Goal: Transaction & Acquisition: Purchase product/service

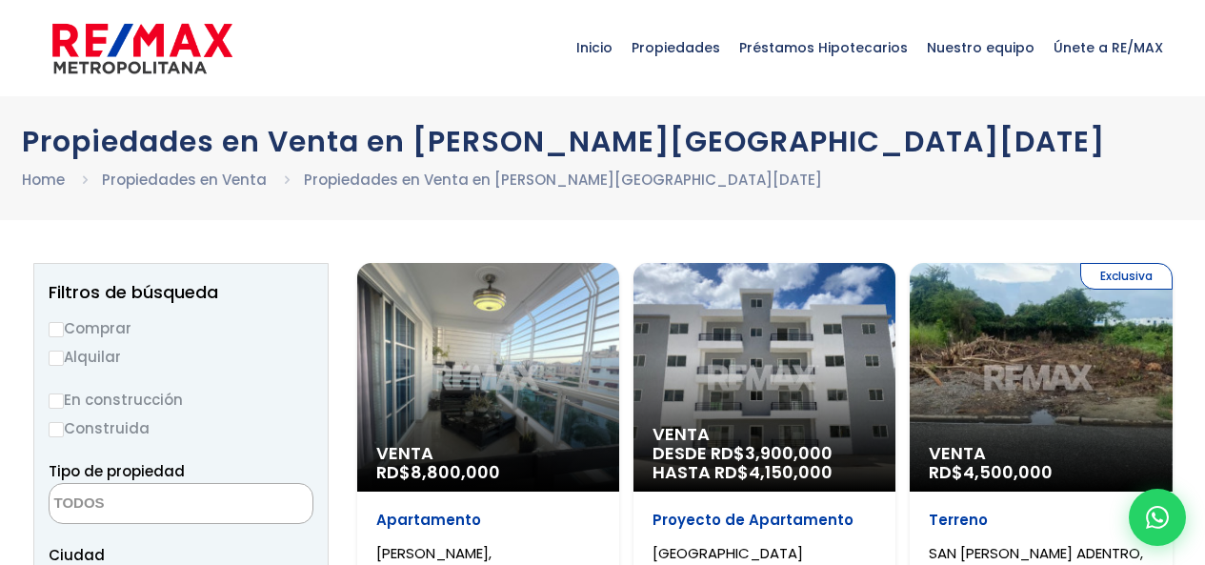
select select
click at [58, 327] on input "Comprar" at bounding box center [56, 329] width 15 height 15
radio input "true"
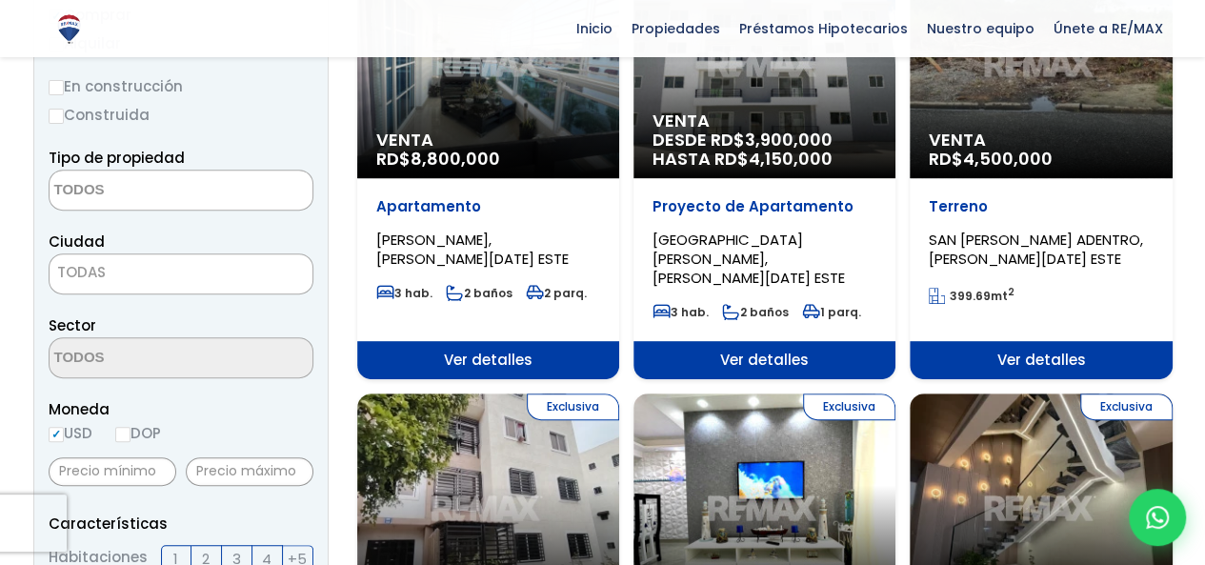
scroll to position [343, 0]
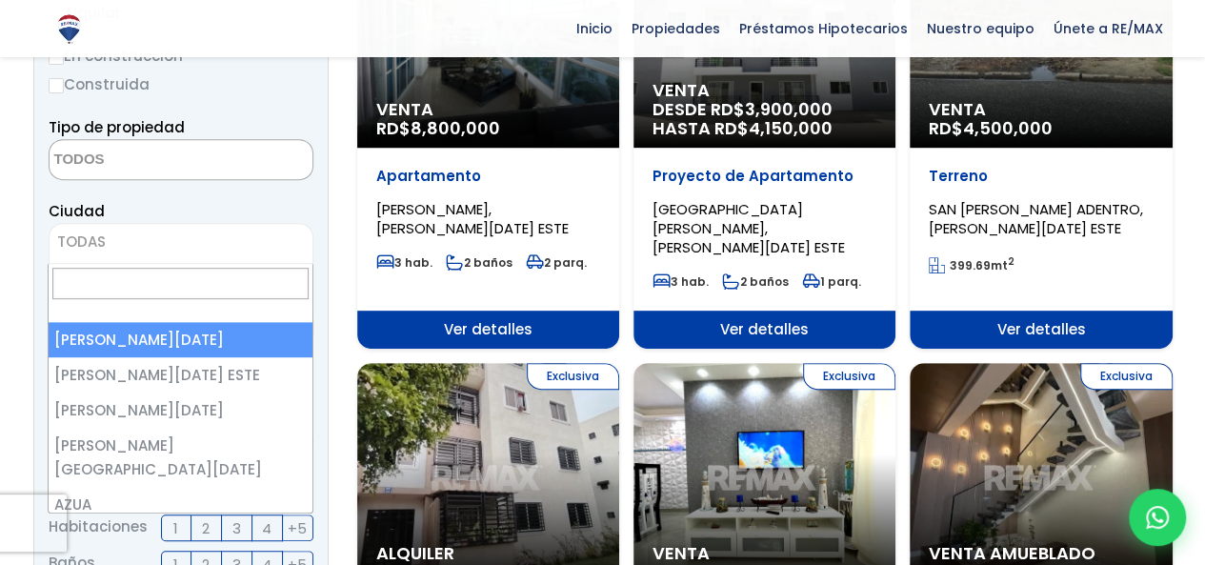
click at [210, 250] on span "TODAS" at bounding box center [181, 242] width 263 height 27
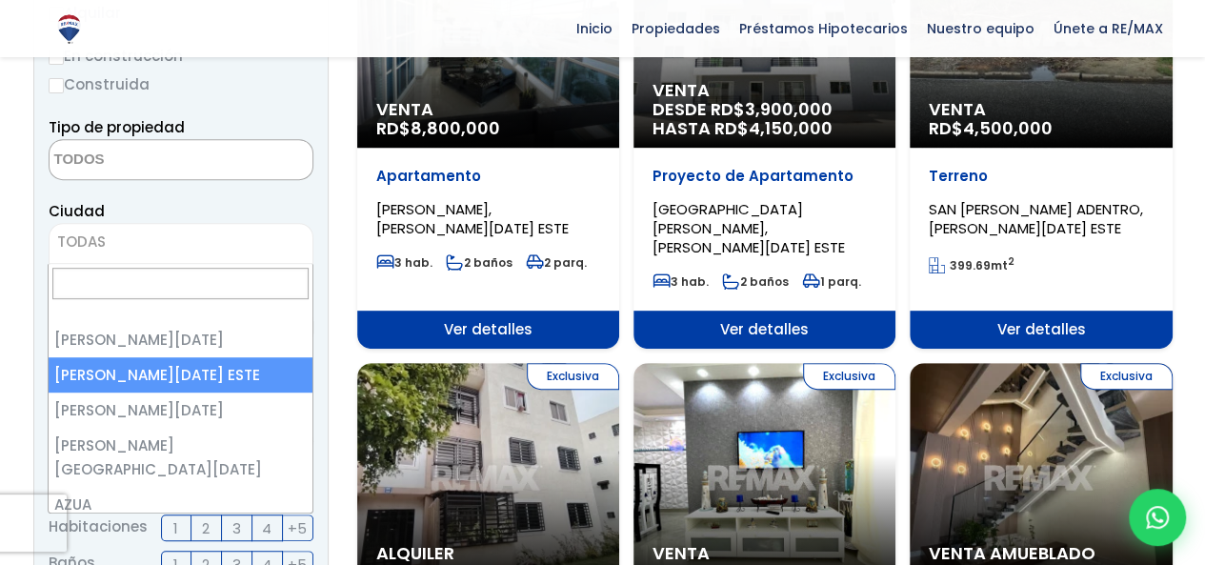
select select "148"
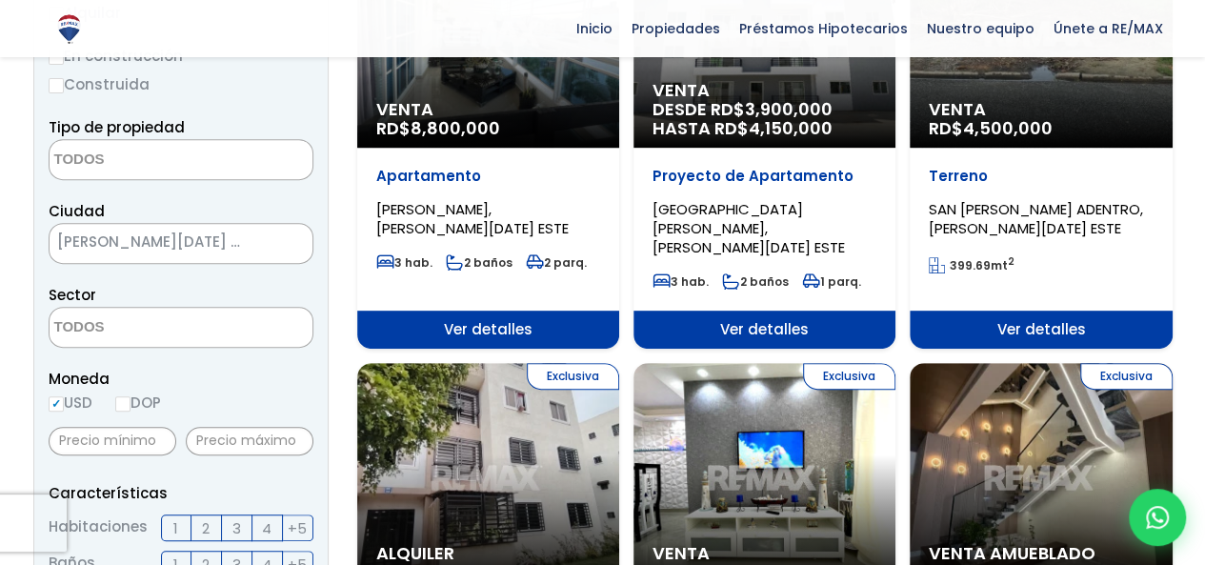
click at [138, 403] on label "DOP" at bounding box center [138, 403] width 46 height 24
click at [0, 0] on input "DOP" at bounding box center [0, 0] width 0 height 0
click at [123, 409] on input "DOP" at bounding box center [122, 403] width 15 height 15
radio input "true"
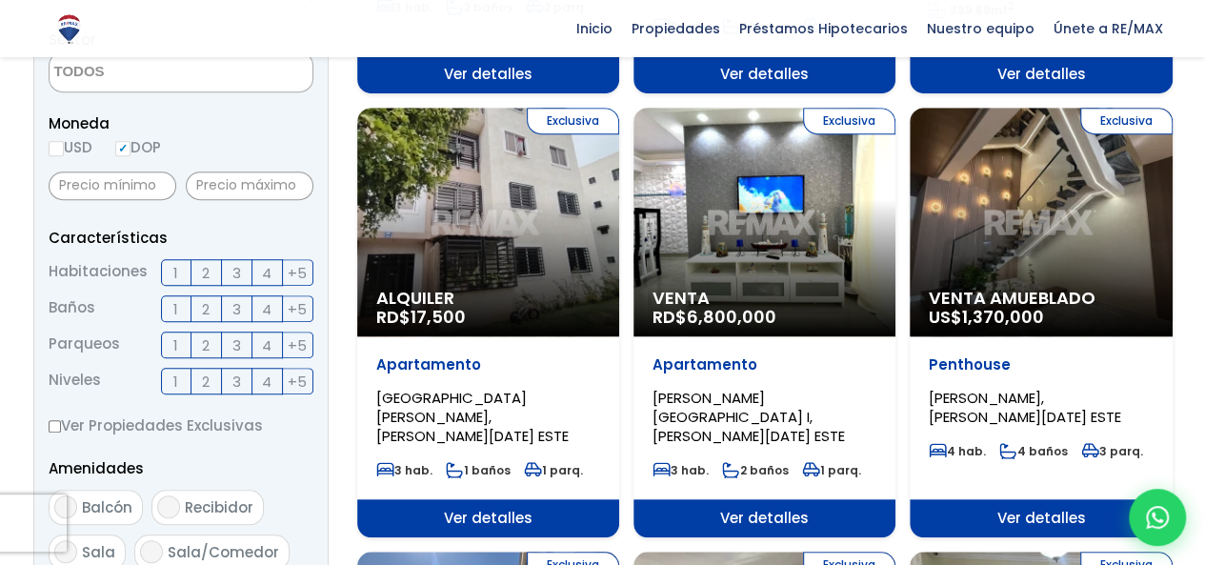
scroll to position [724, 0]
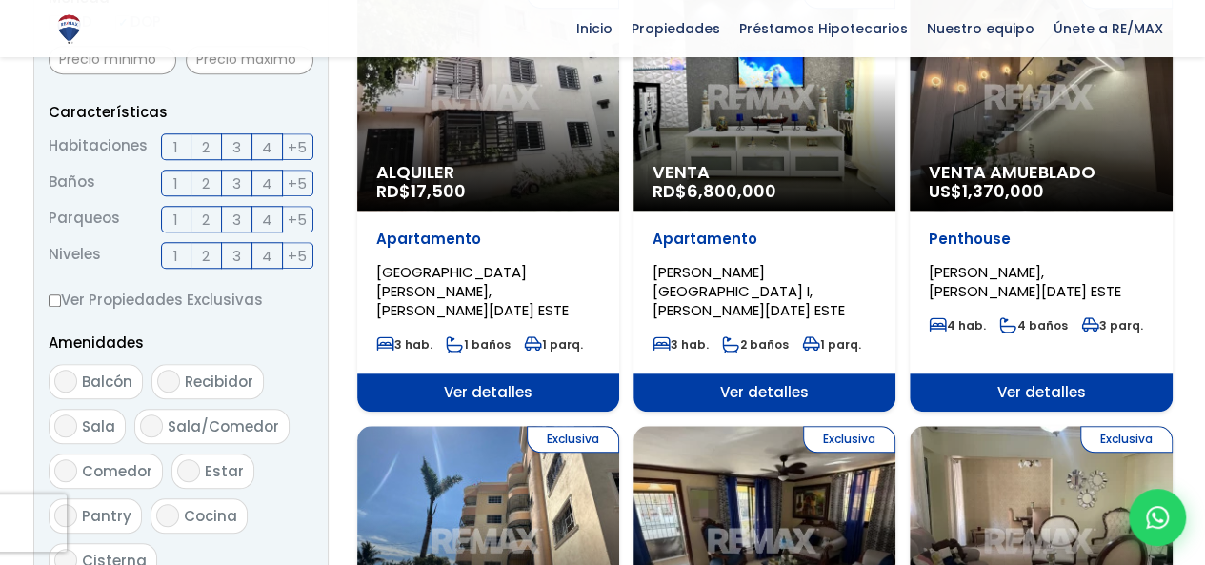
click at [237, 143] on span "3" at bounding box center [236, 147] width 9 height 24
click at [0, 0] on input "3" at bounding box center [0, 0] width 0 height 0
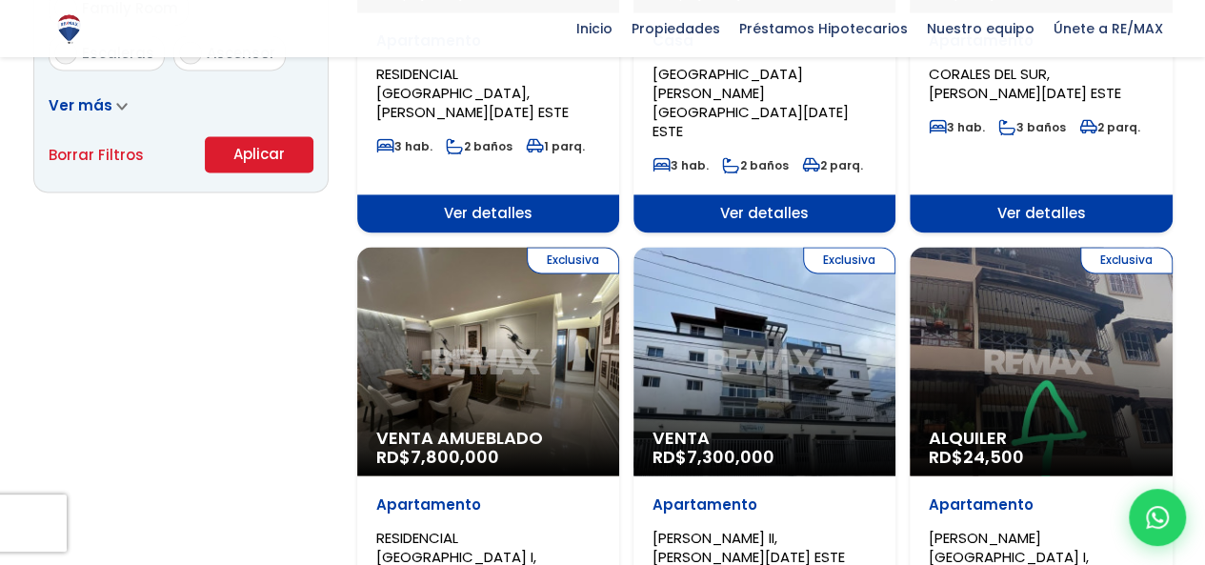
scroll to position [1372, 0]
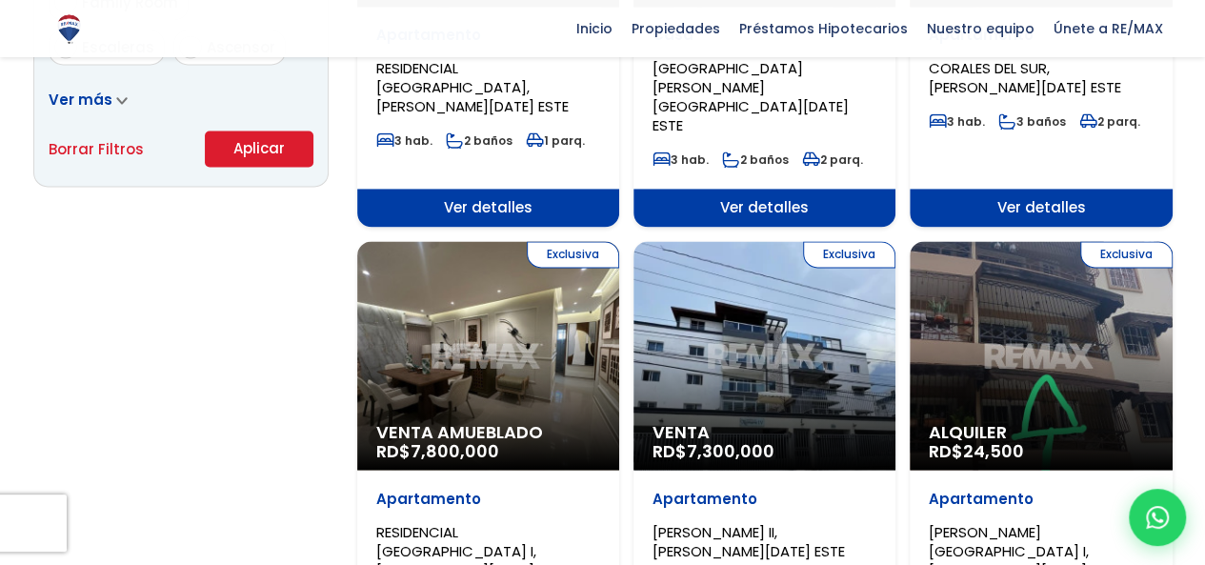
click at [269, 146] on button "Aplicar" at bounding box center [259, 149] width 109 height 36
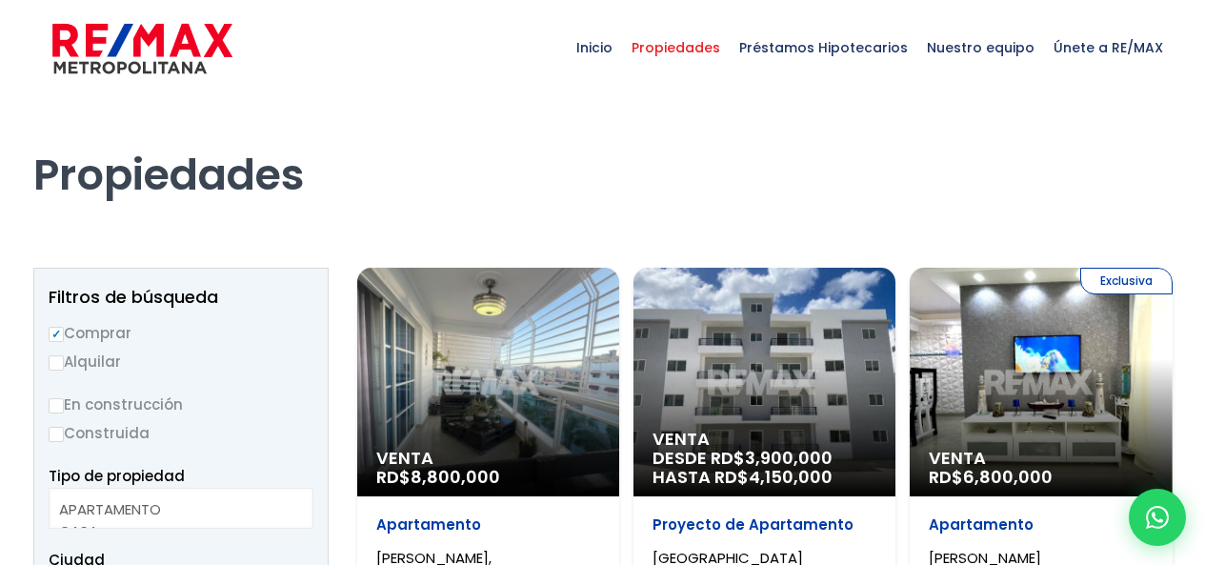
select select
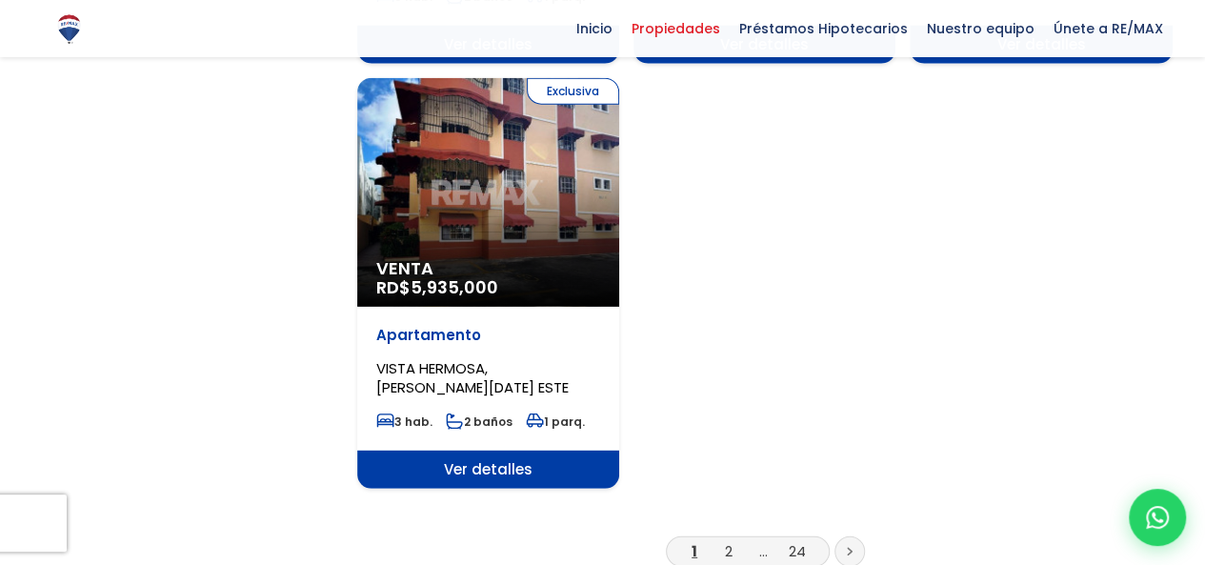
scroll to position [2431, 0]
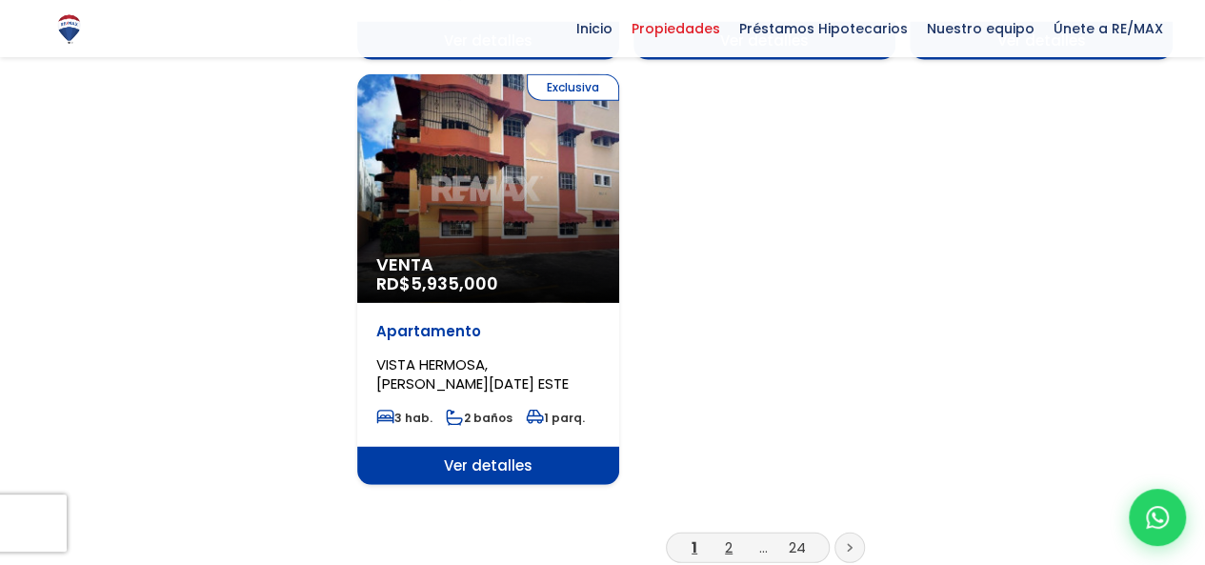
click at [725, 537] on link "2" at bounding box center [729, 547] width 8 height 20
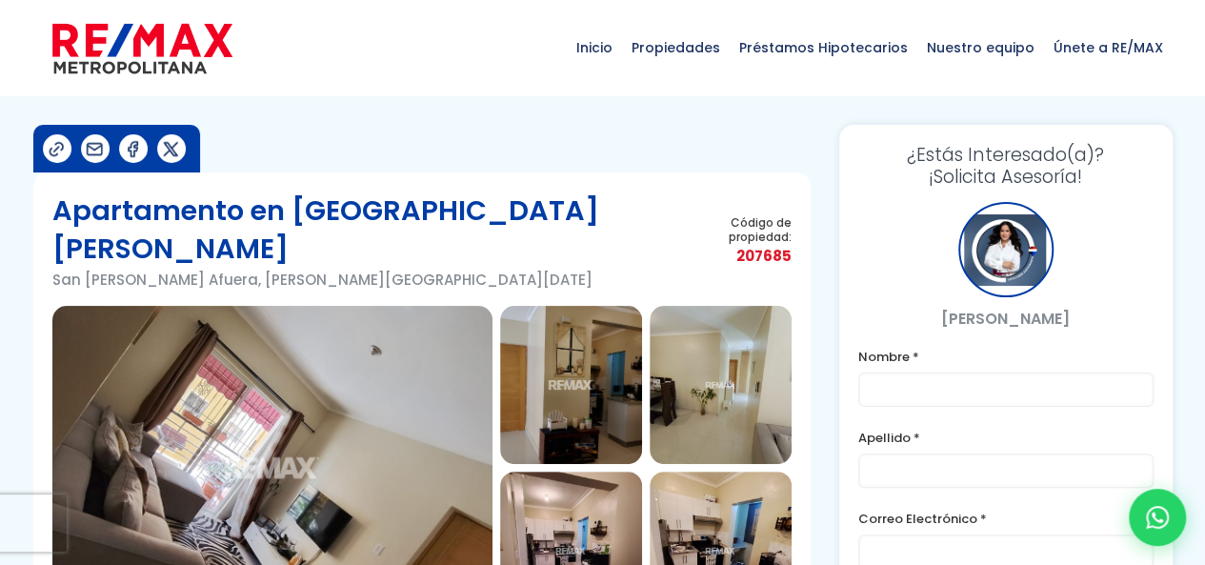
click at [249, 315] on img at bounding box center [272, 468] width 440 height 324
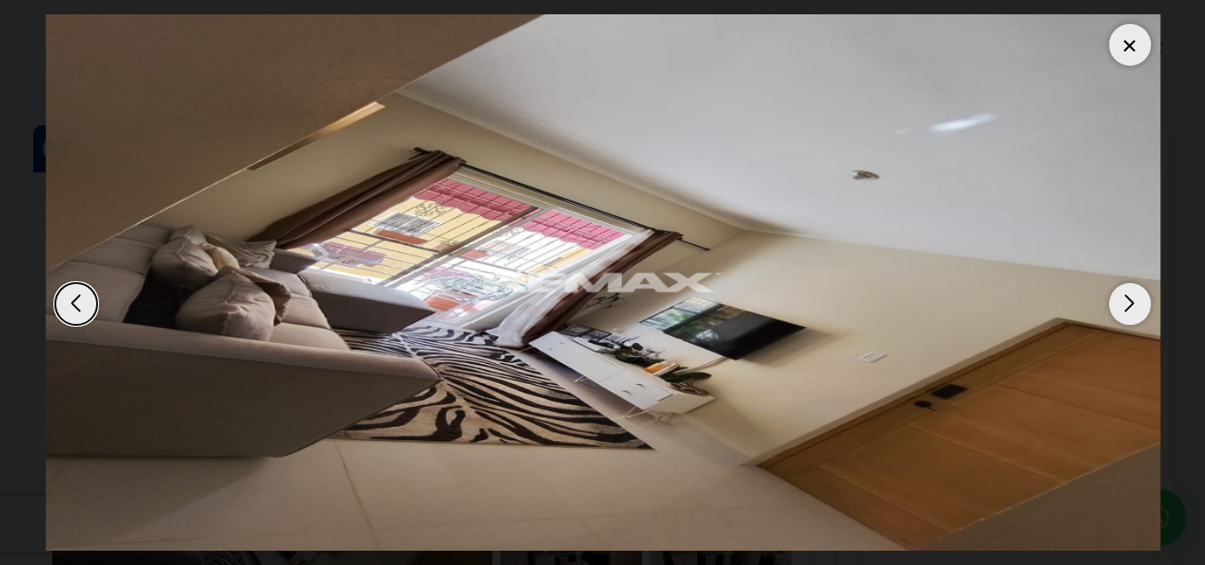
click at [1139, 299] on div "Next slide" at bounding box center [1130, 304] width 42 height 42
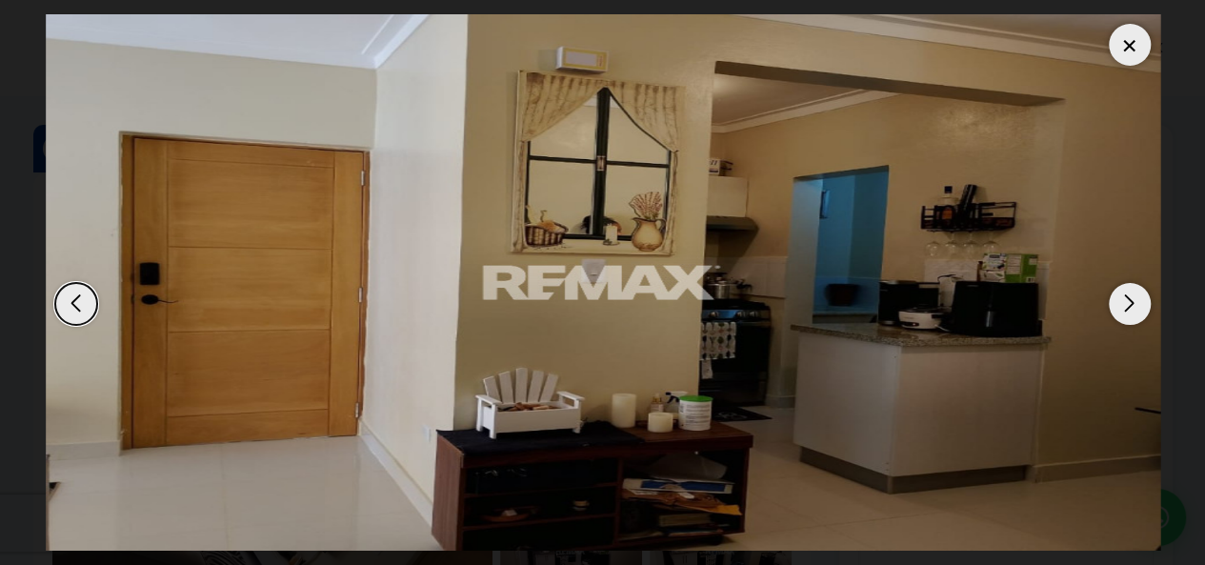
click at [1139, 299] on div "Next slide" at bounding box center [1130, 304] width 42 height 42
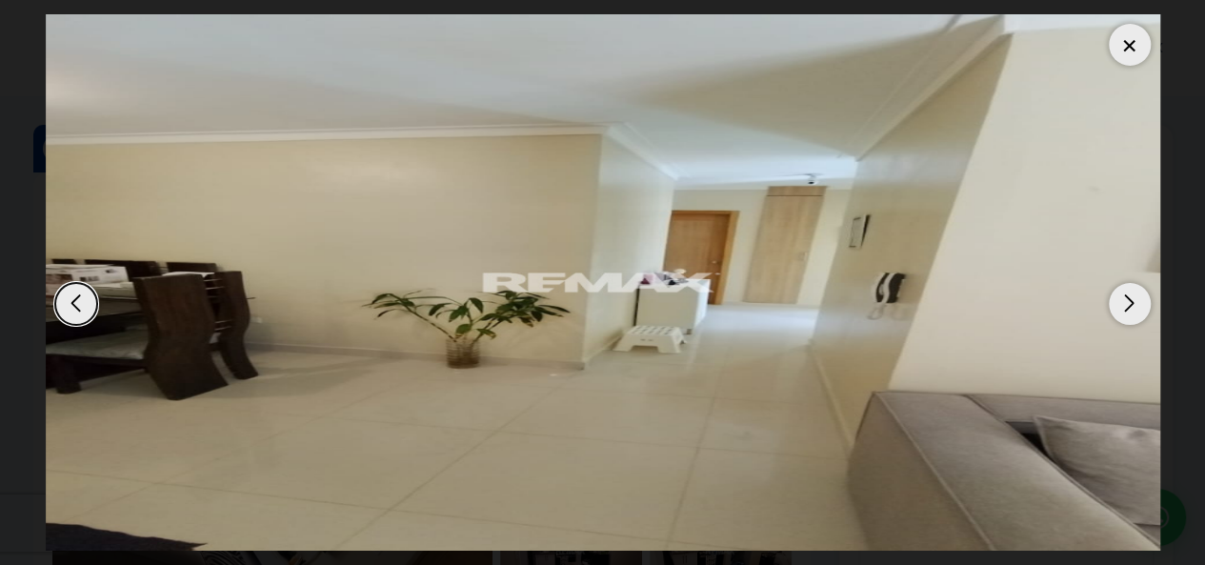
click at [1139, 299] on div "Next slide" at bounding box center [1130, 304] width 42 height 42
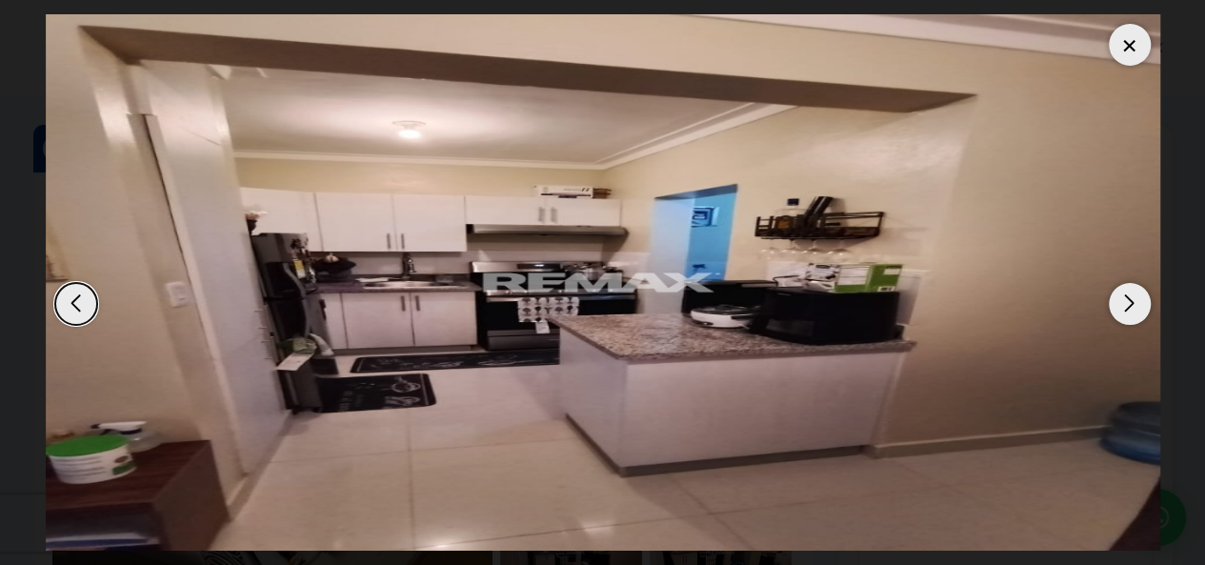
click at [1139, 299] on div "Next slide" at bounding box center [1130, 304] width 42 height 42
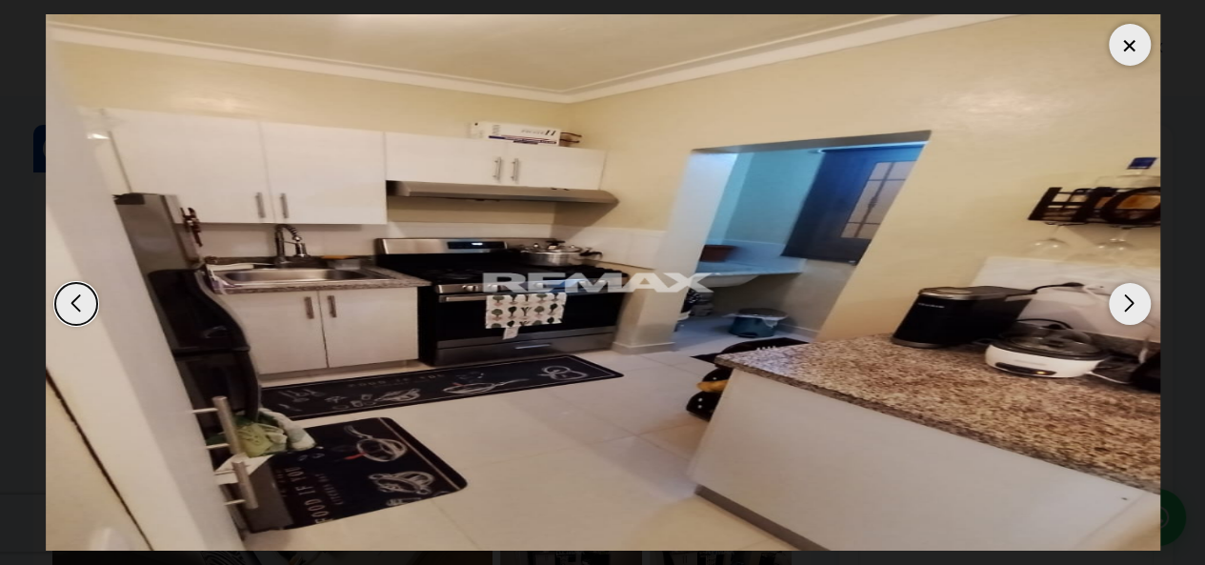
click at [1139, 299] on div "Next slide" at bounding box center [1130, 304] width 42 height 42
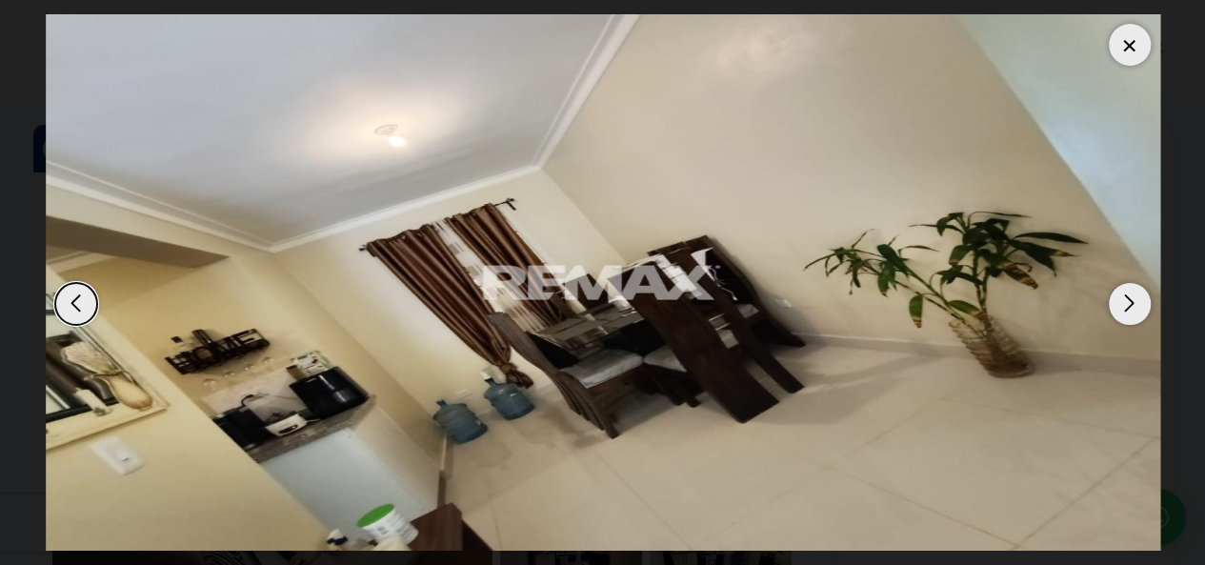
click at [1127, 302] on div "Next slide" at bounding box center [1130, 304] width 42 height 42
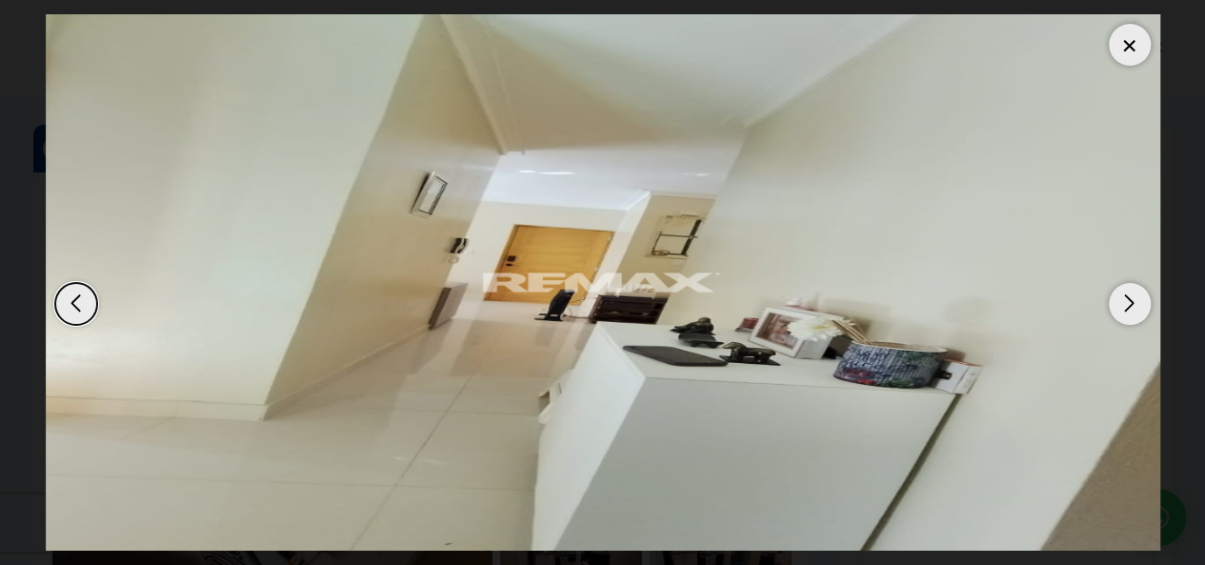
click at [1127, 302] on div "Next slide" at bounding box center [1130, 304] width 42 height 42
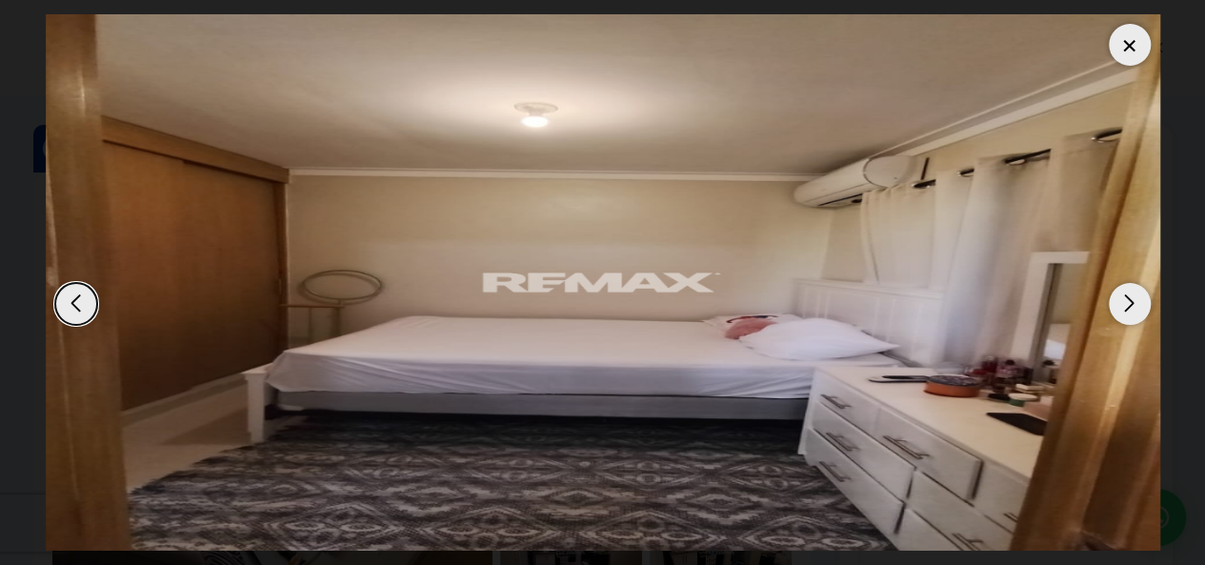
click at [1127, 302] on div "Next slide" at bounding box center [1130, 304] width 42 height 42
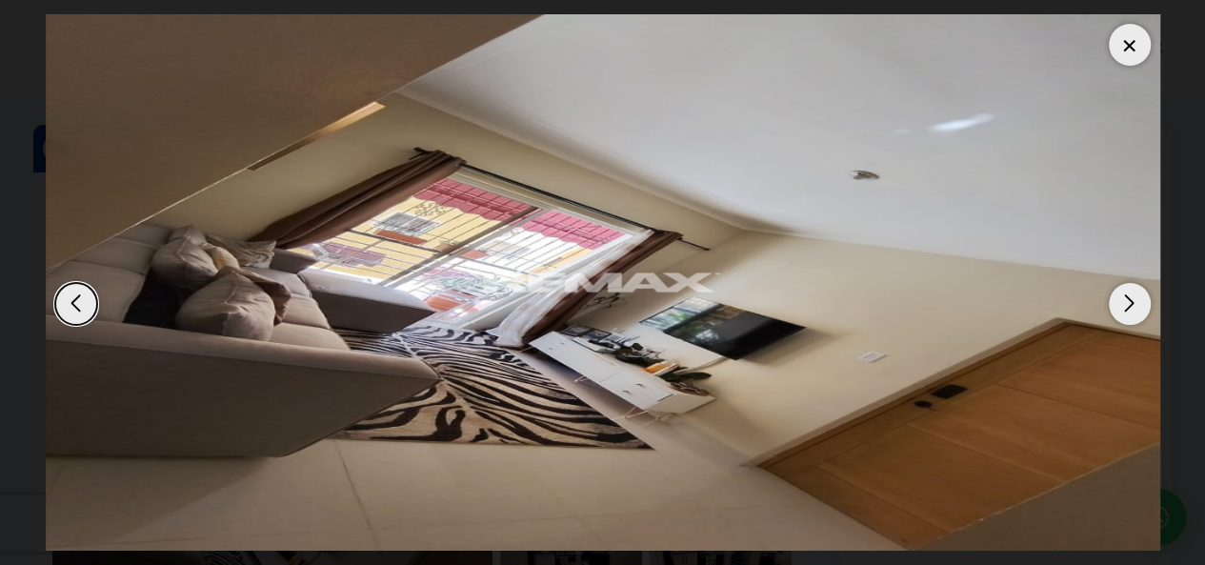
click at [1127, 302] on div "Next slide" at bounding box center [1130, 304] width 42 height 42
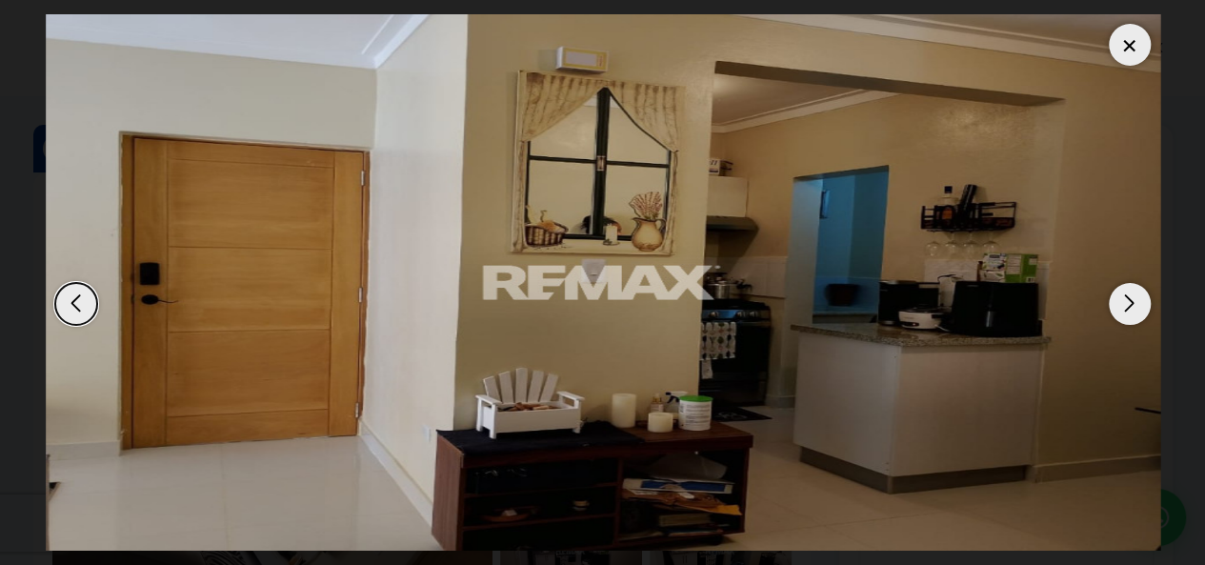
click at [1127, 302] on div "Next slide" at bounding box center [1130, 304] width 42 height 42
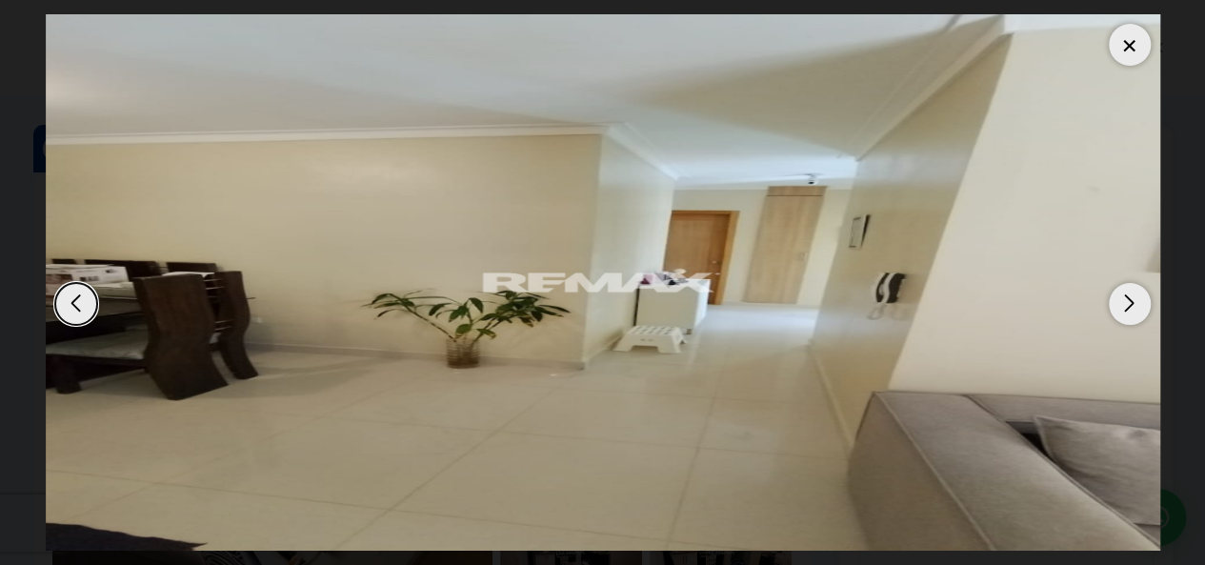
click at [1127, 302] on div "Next slide" at bounding box center [1130, 304] width 42 height 42
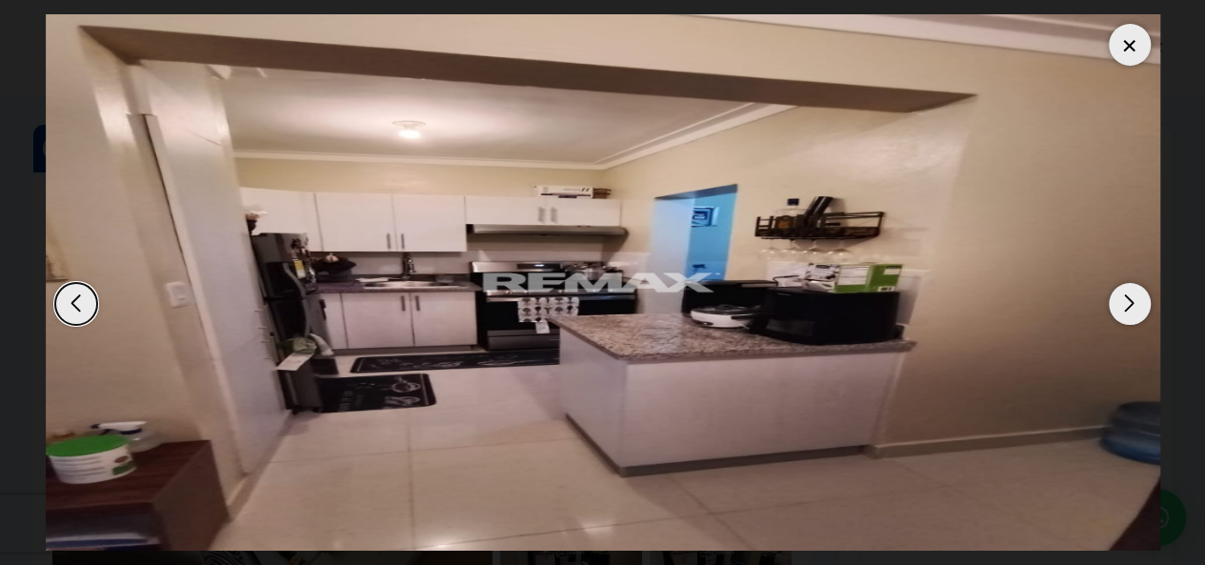
click at [1131, 42] on div at bounding box center [1130, 45] width 42 height 42
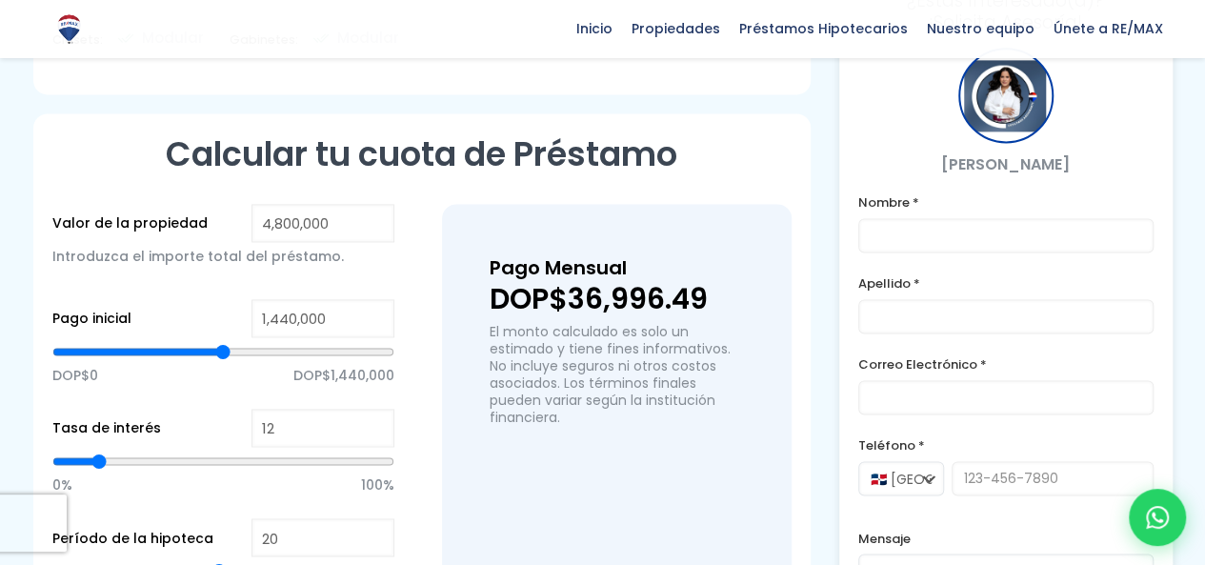
scroll to position [1301, 0]
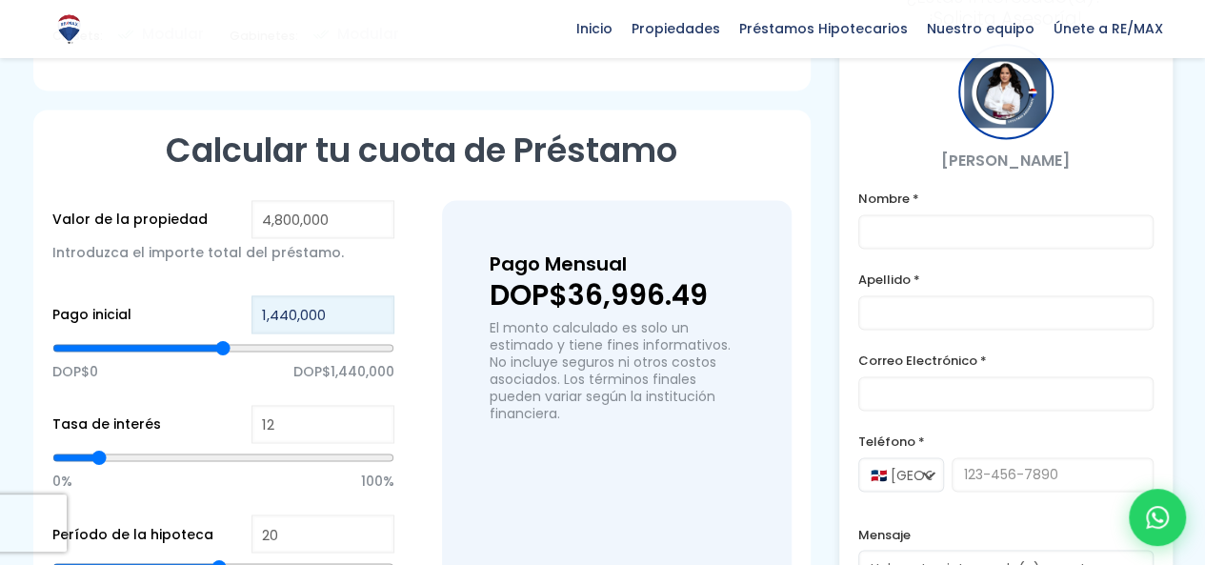
click at [275, 295] on input "1,440,000" at bounding box center [322, 314] width 143 height 38
type input "8"
type input "83"
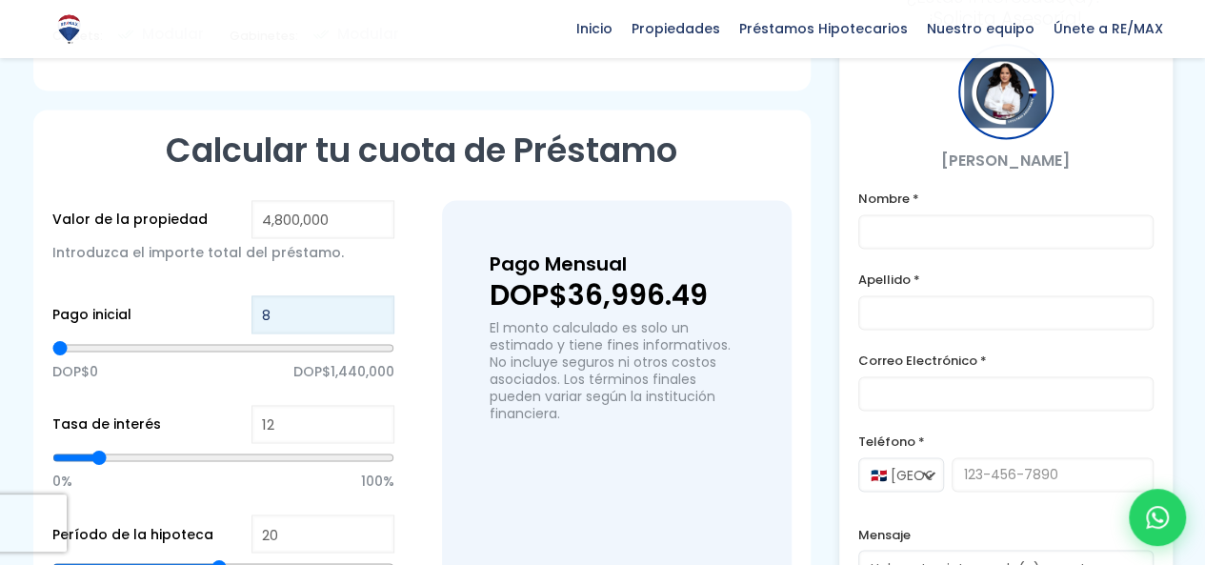
type input "83"
type input "830"
type input "8,300"
type input "8300"
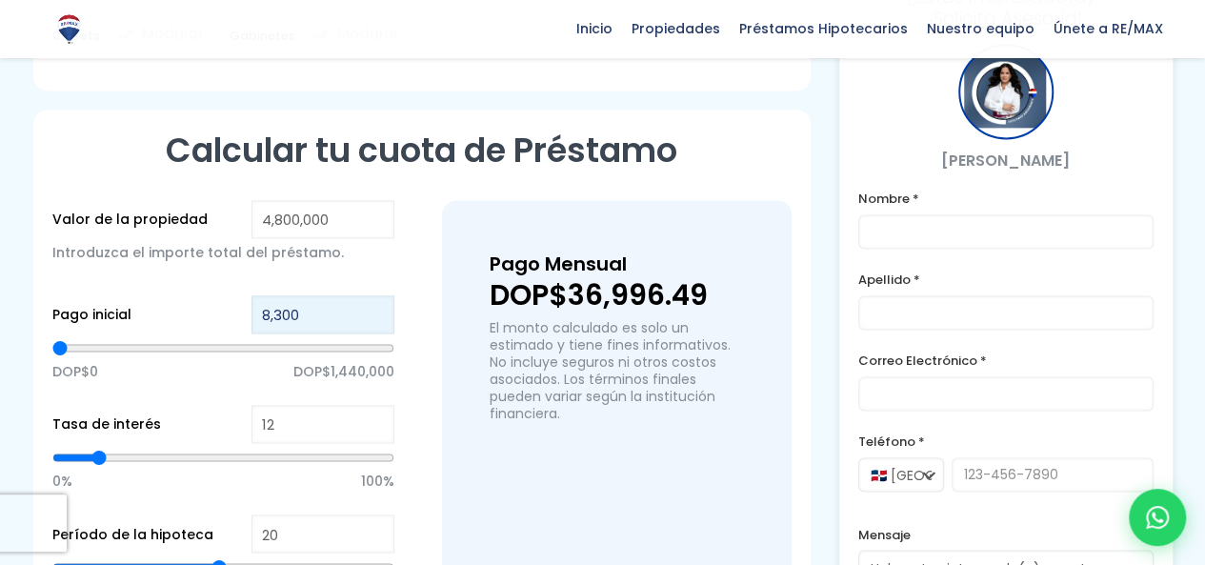
type input "83,000"
type input "83000"
type input "830,000"
type input "830000"
type input "830,000"
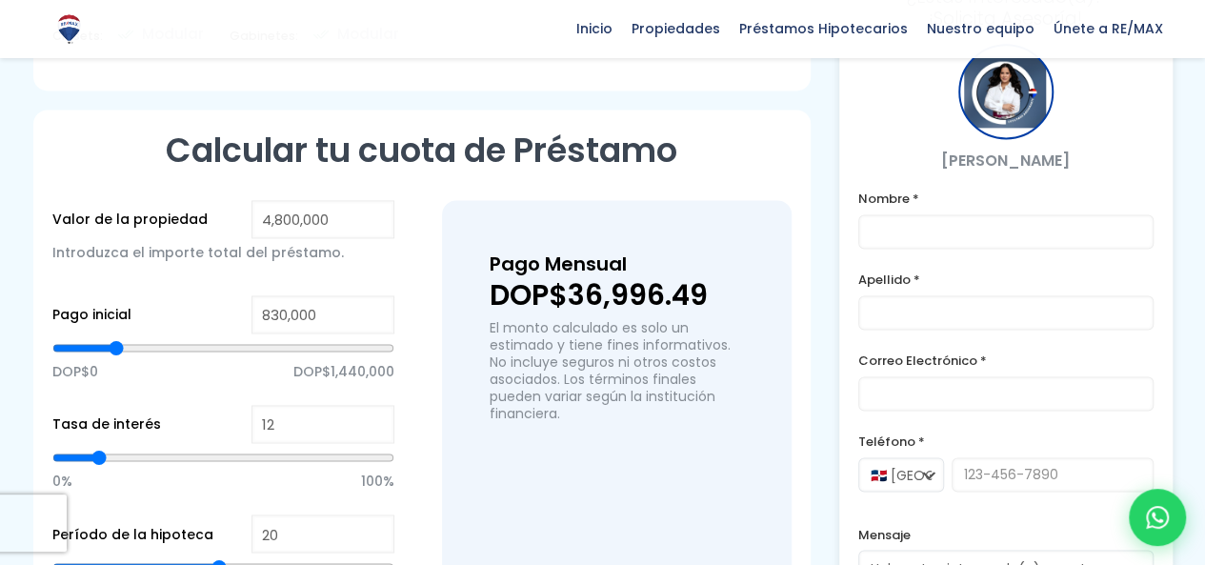
click at [426, 333] on div "Valor de la propiedad 4,800,000 Introduzca el importe total del préstamo. Pago …" at bounding box center [421, 440] width 739 height 481
click at [355, 405] on input "12" at bounding box center [322, 424] width 143 height 38
click at [446, 411] on div "Pago Mensual DOP$36,996.49 El monto calculado es solo un estimado y tiene fines…" at bounding box center [617, 440] width 350 height 481
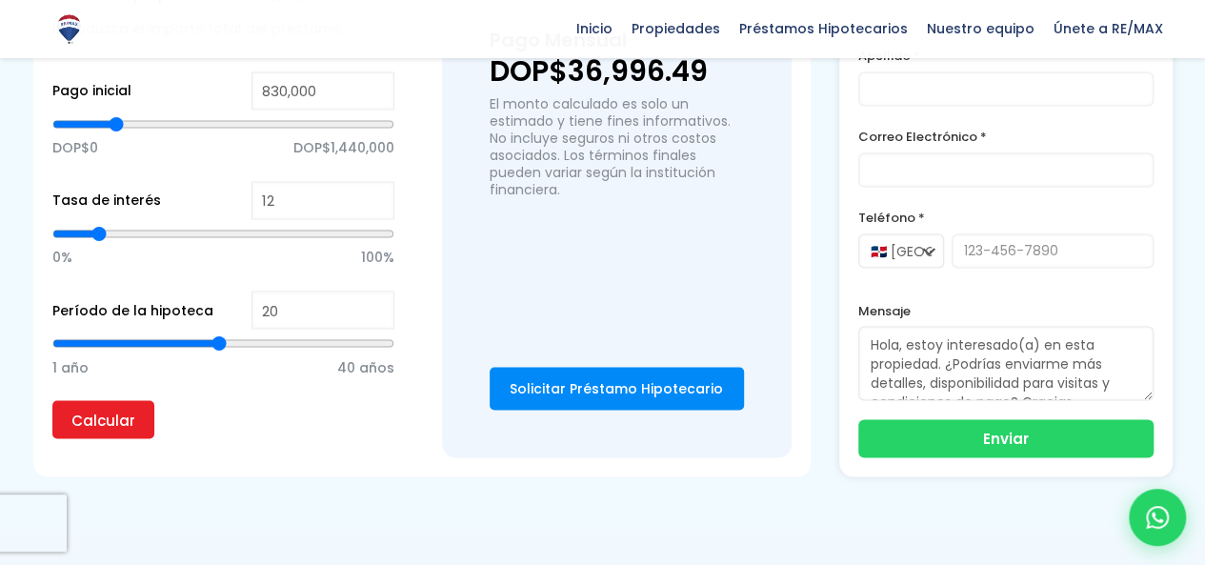
scroll to position [1582, 0]
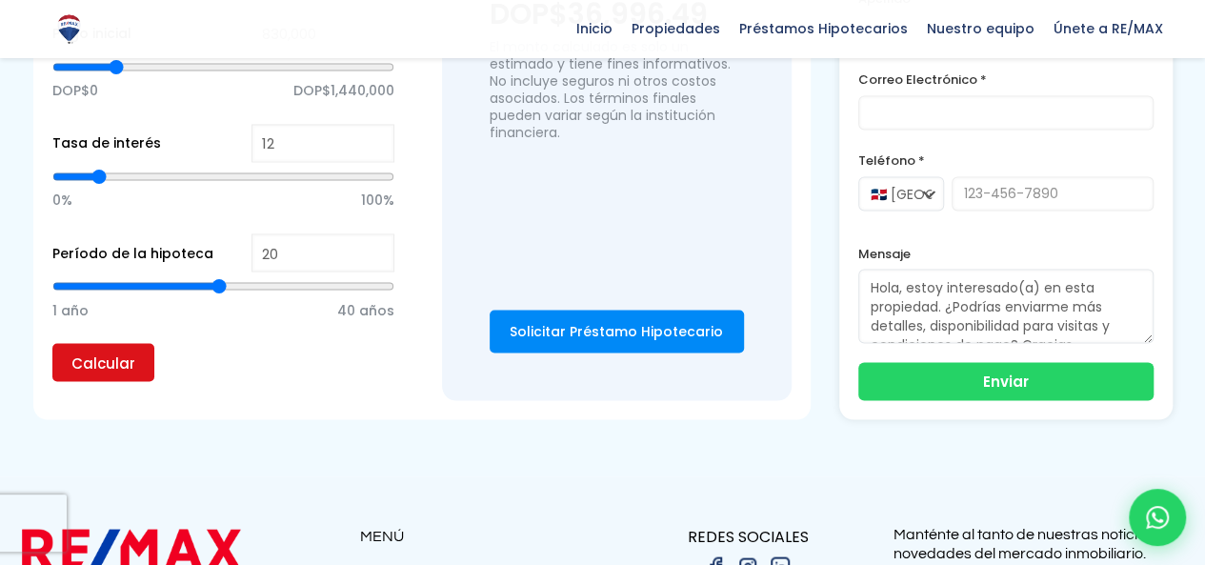
click at [124, 343] on input "Calcular" at bounding box center [103, 362] width 102 height 38
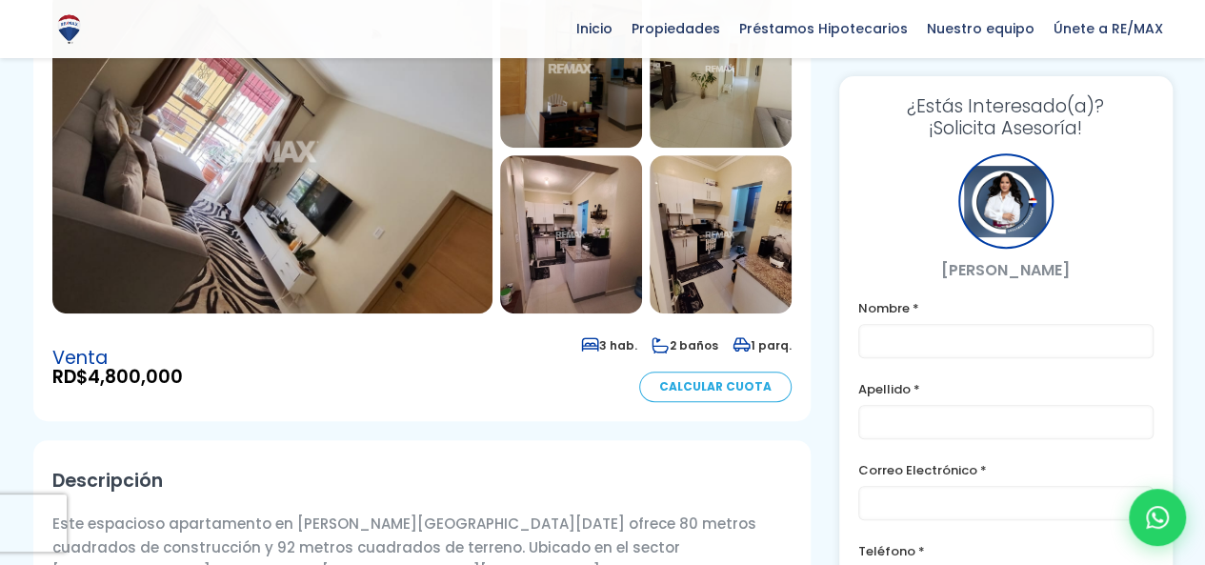
scroll to position [0, 0]
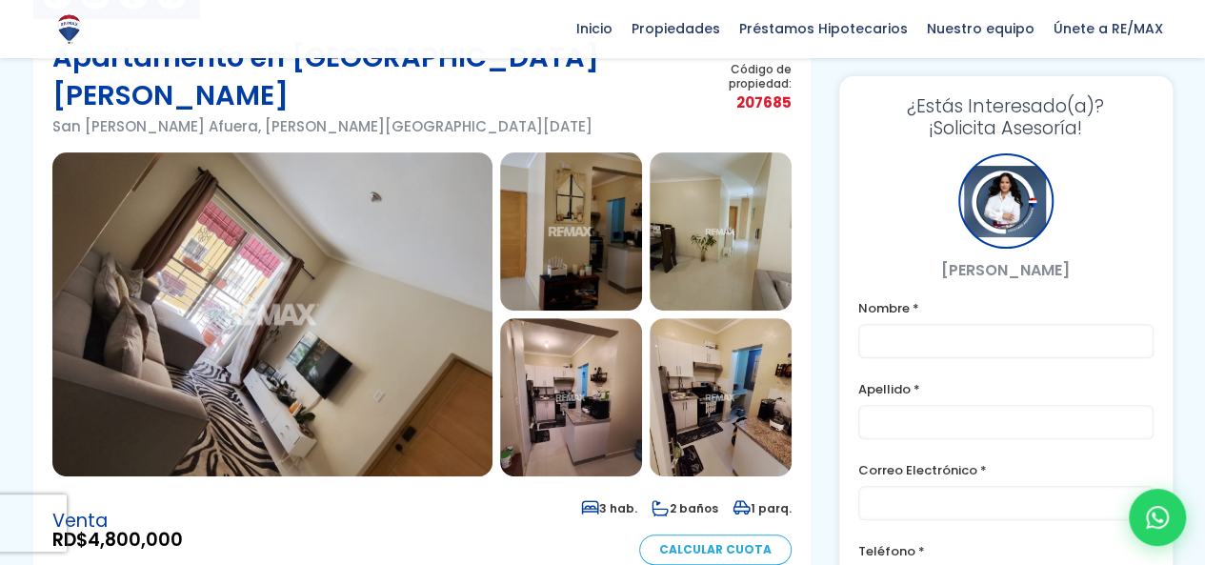
scroll to position [114, 0]
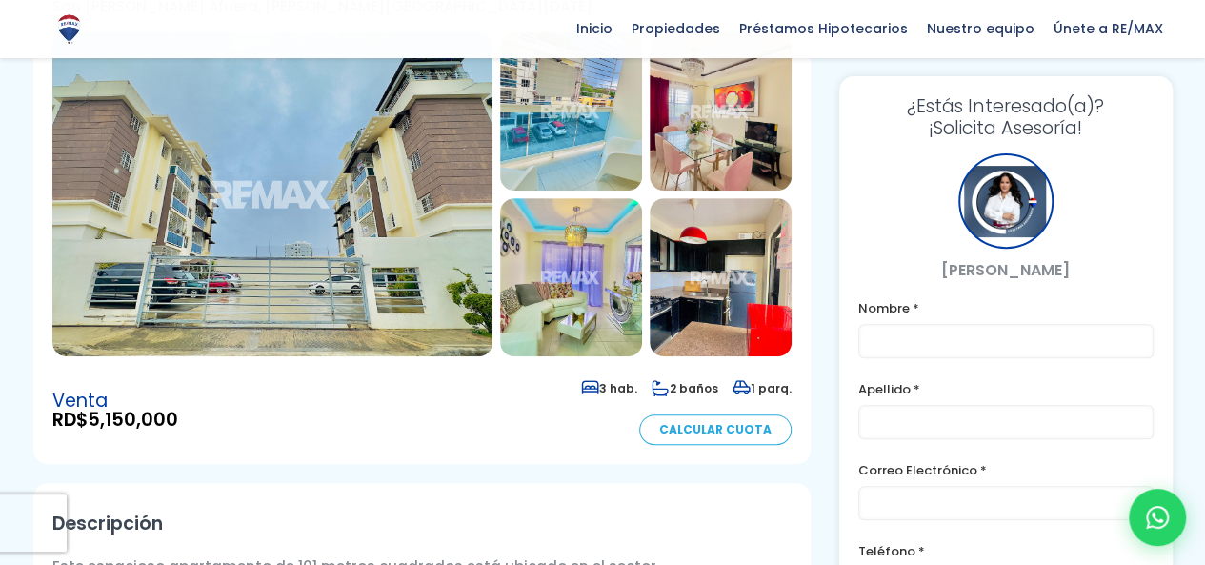
scroll to position [152, 0]
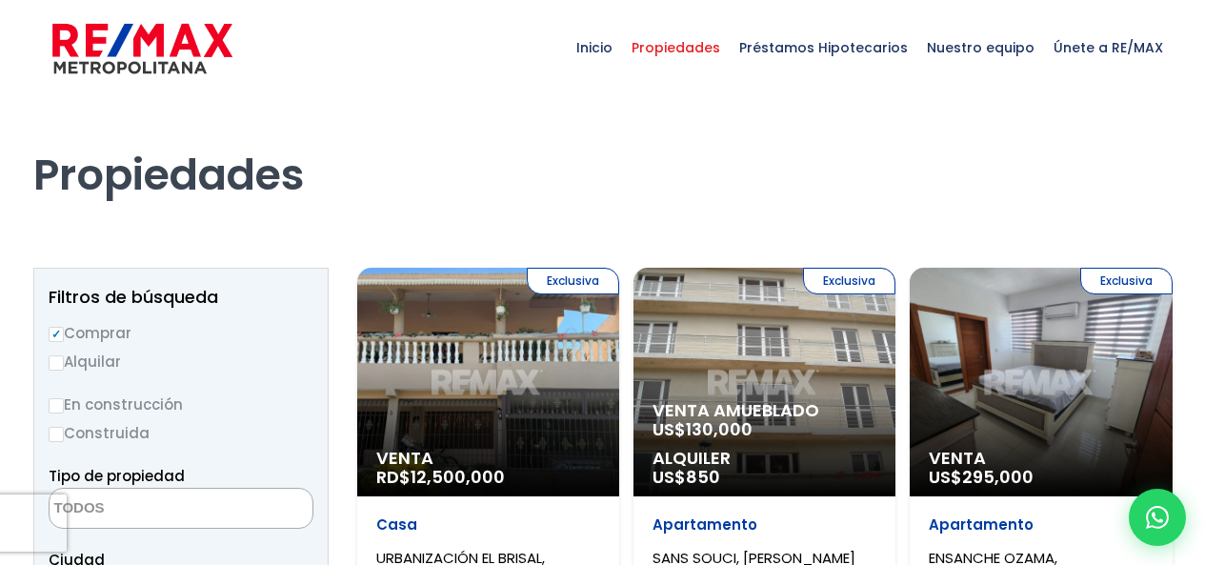
select select
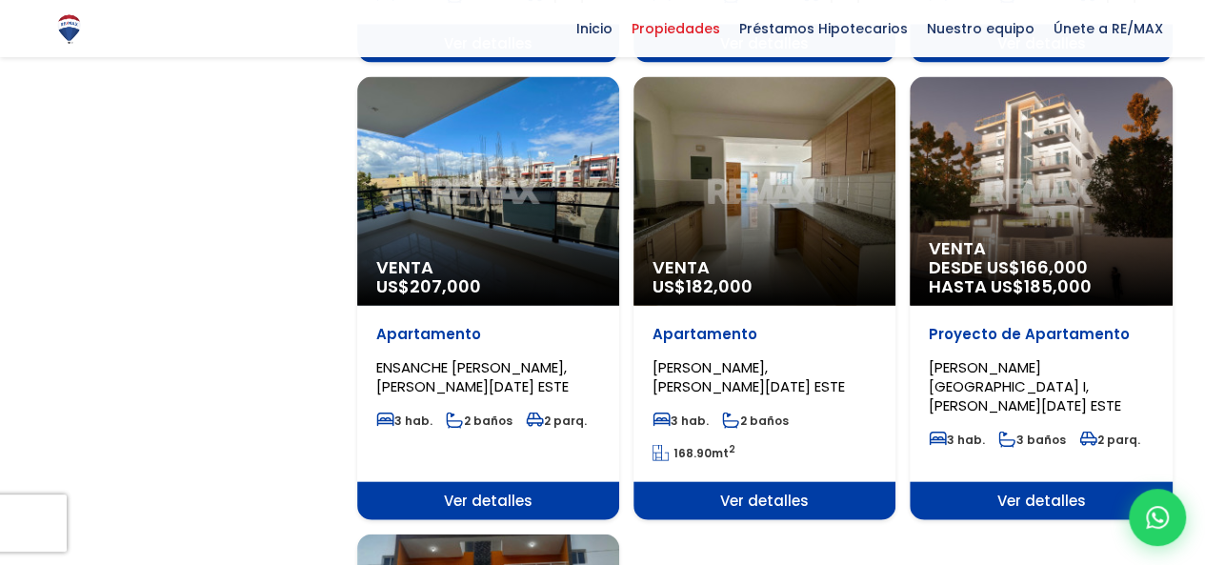
scroll to position [1867, 0]
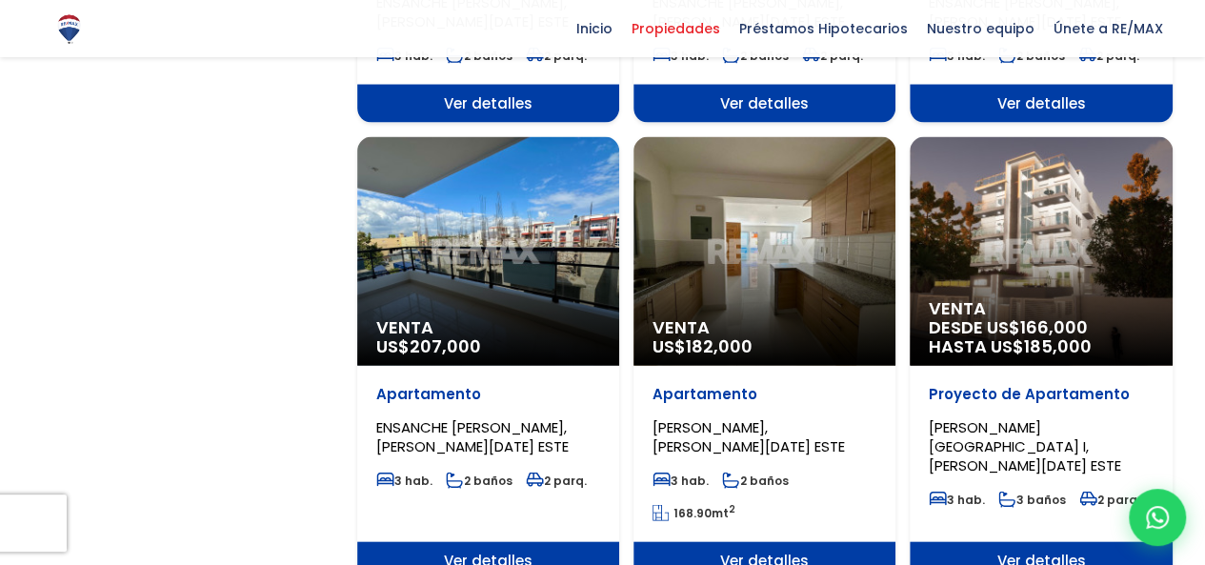
click at [742, 417] on span "[PERSON_NAME], [PERSON_NAME][DATE] ESTE" at bounding box center [749, 436] width 192 height 39
click at [784, 220] on div "Venta US$ 182,000" at bounding box center [764, 251] width 262 height 229
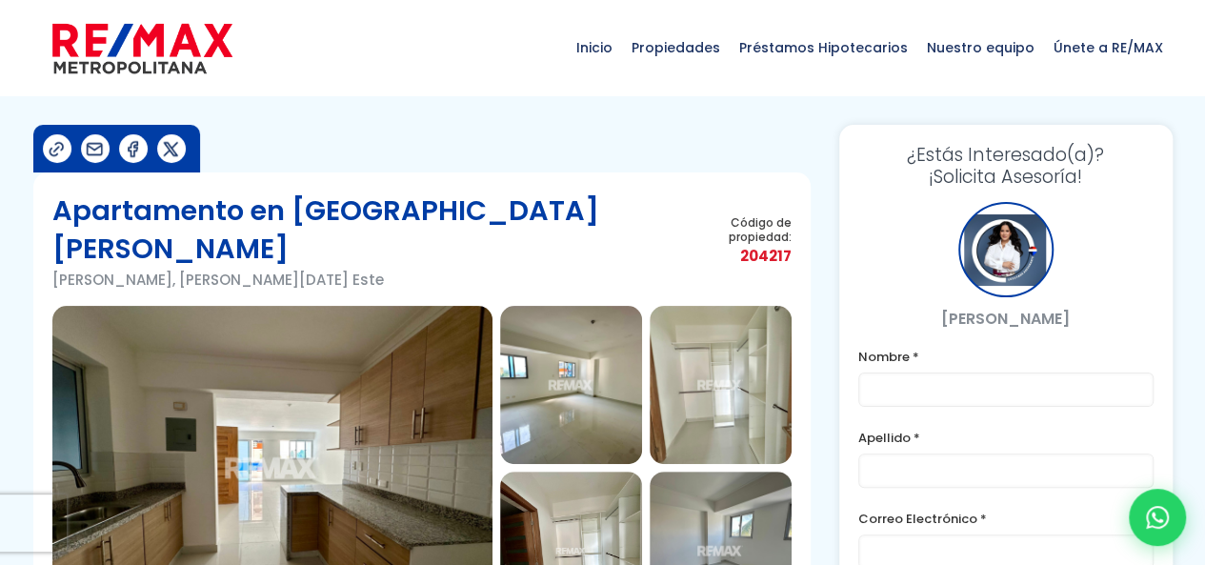
click at [267, 367] on img at bounding box center [272, 468] width 440 height 324
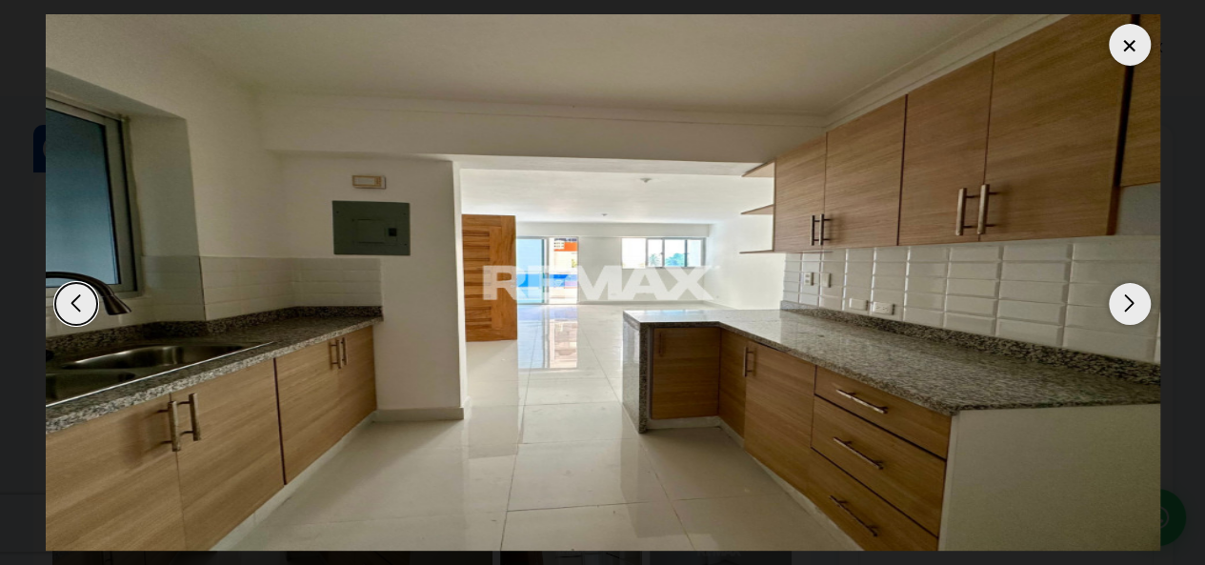
click at [1124, 301] on div "Next slide" at bounding box center [1130, 304] width 42 height 42
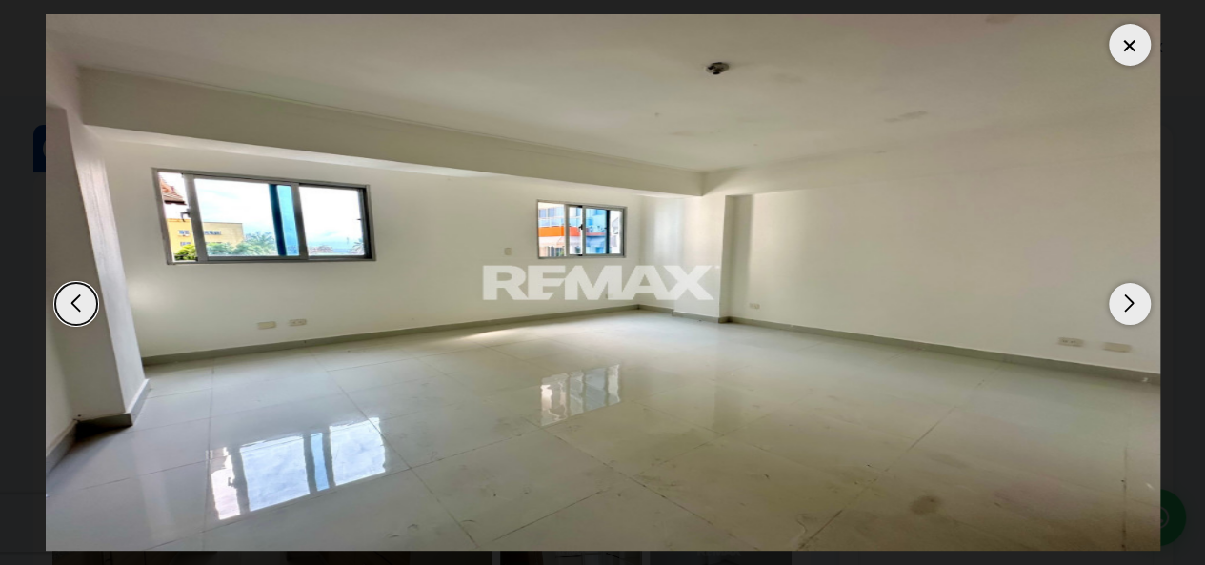
click at [1124, 301] on div "Next slide" at bounding box center [1130, 304] width 42 height 42
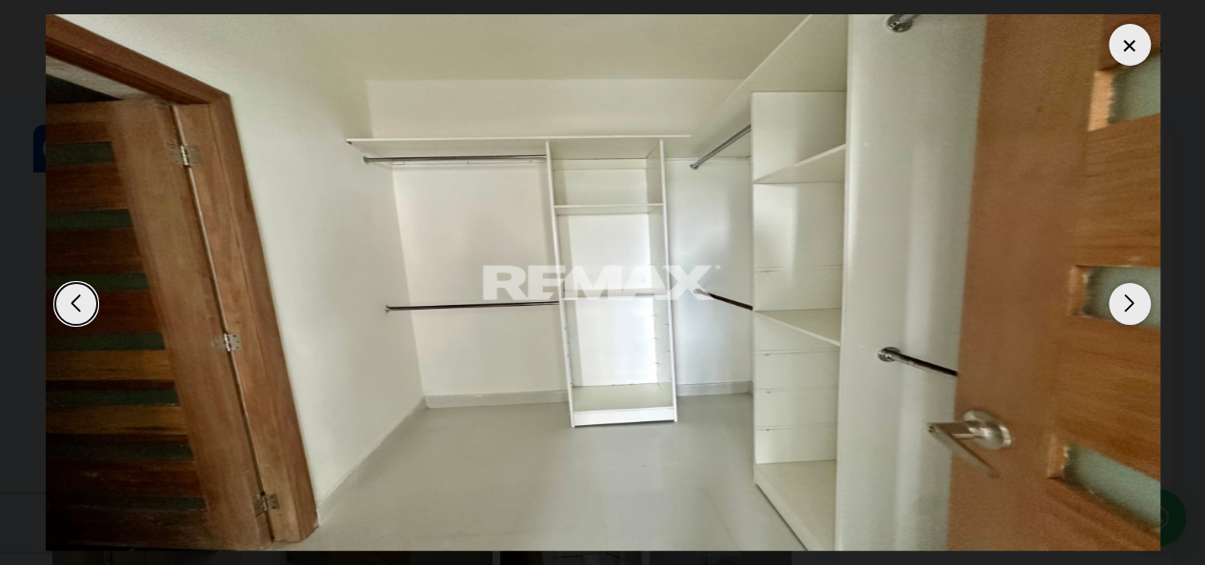
click at [1124, 301] on div "Next slide" at bounding box center [1130, 304] width 42 height 42
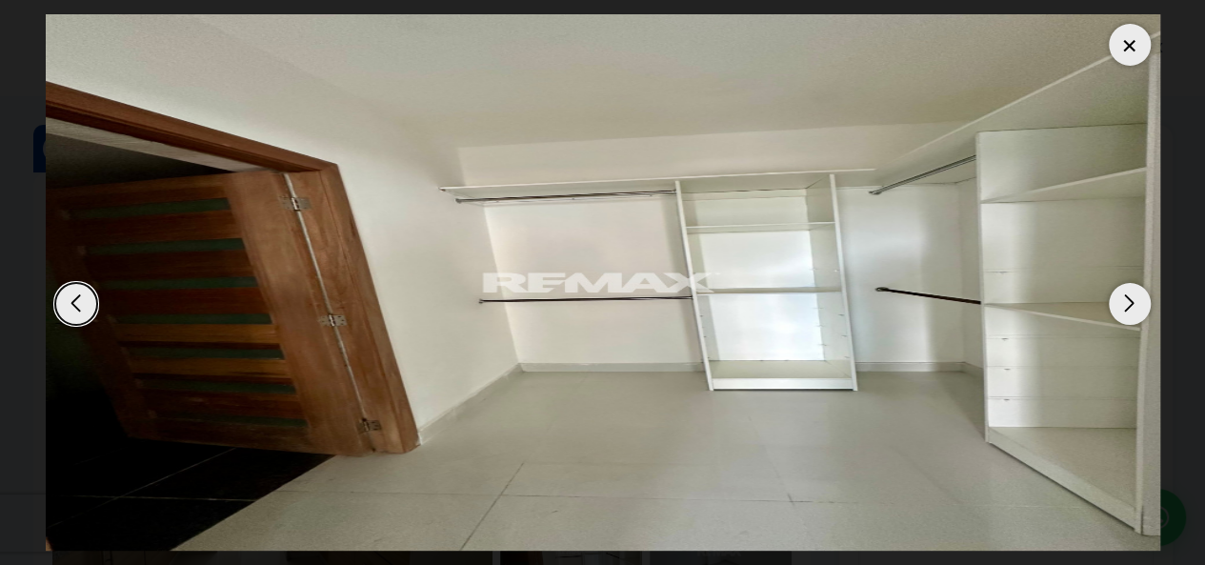
click at [1124, 301] on div "Next slide" at bounding box center [1130, 304] width 42 height 42
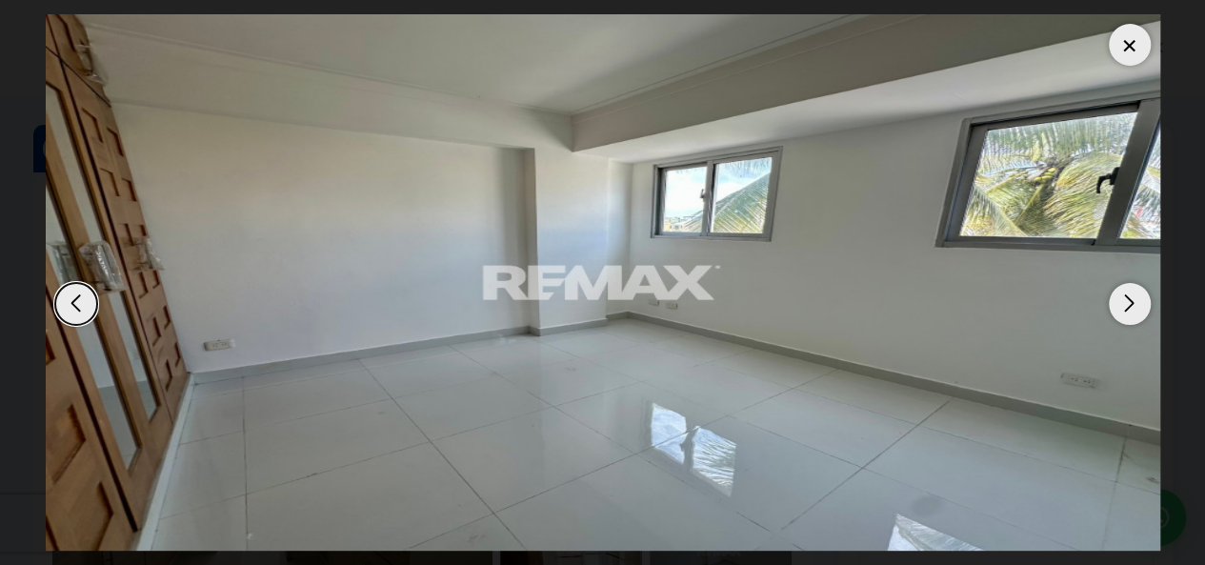
click at [1124, 301] on div "Next slide" at bounding box center [1130, 304] width 42 height 42
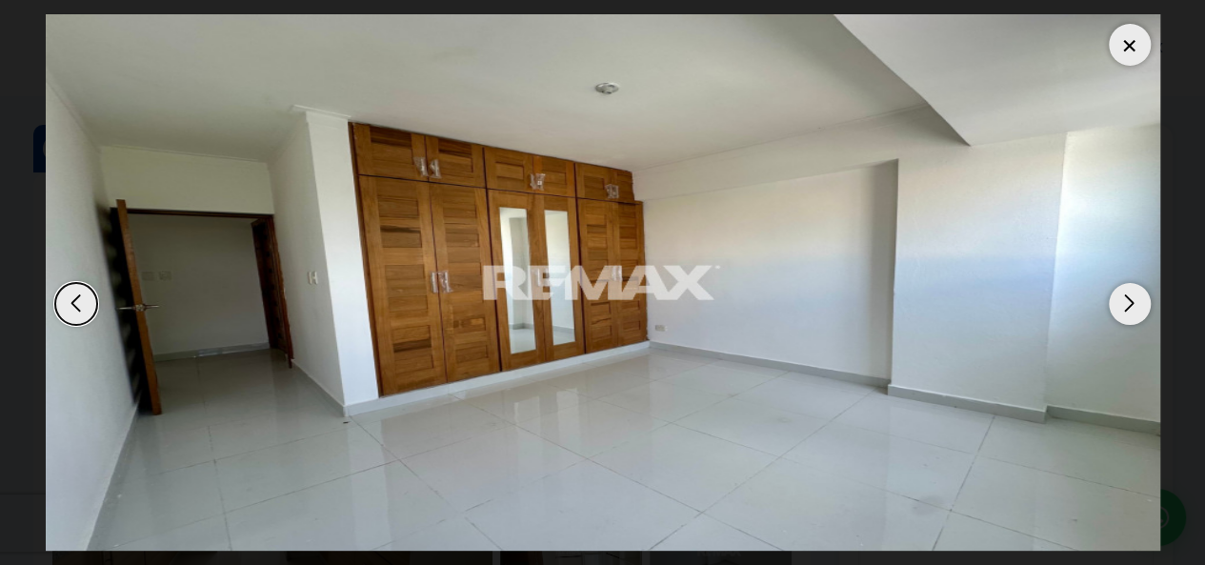
click at [1124, 301] on div "Next slide" at bounding box center [1130, 304] width 42 height 42
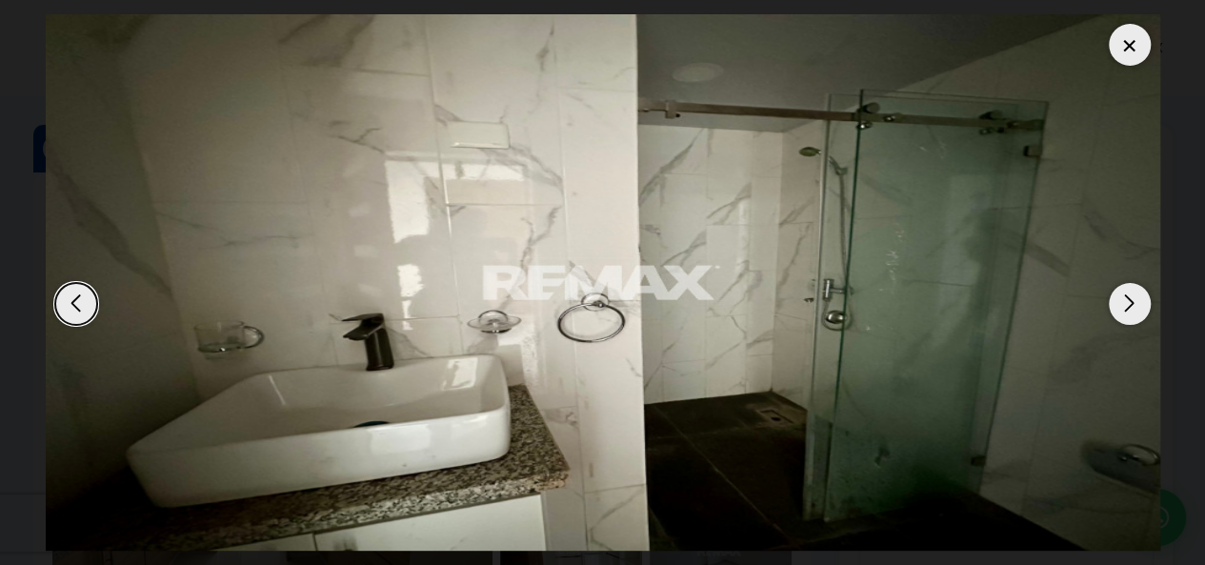
click at [1124, 301] on div "Next slide" at bounding box center [1130, 304] width 42 height 42
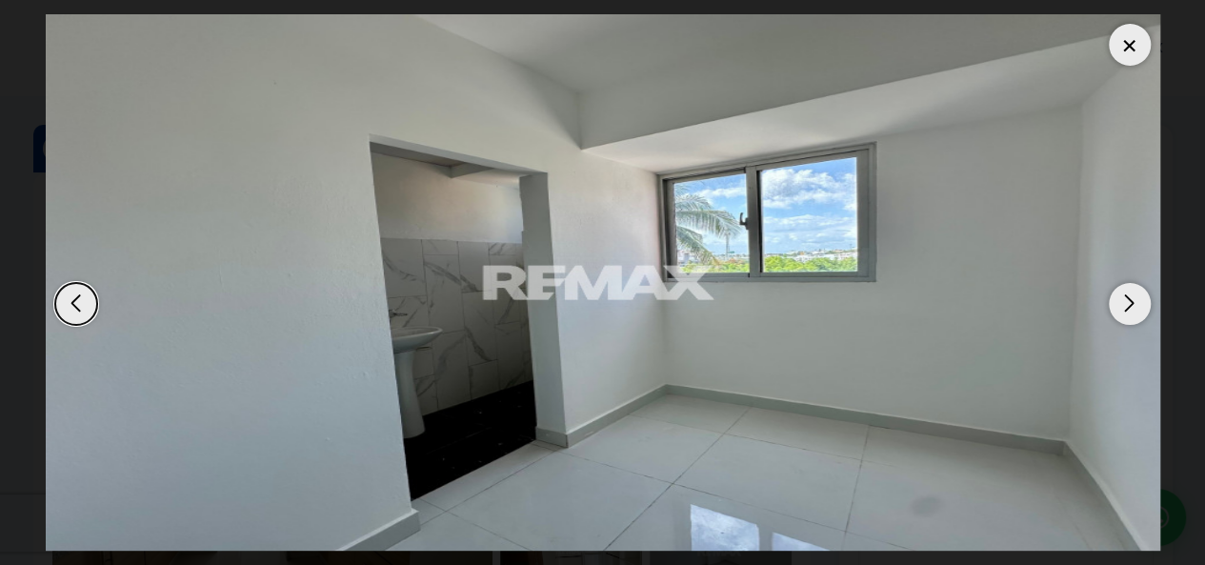
click at [1124, 301] on div "Next slide" at bounding box center [1130, 304] width 42 height 42
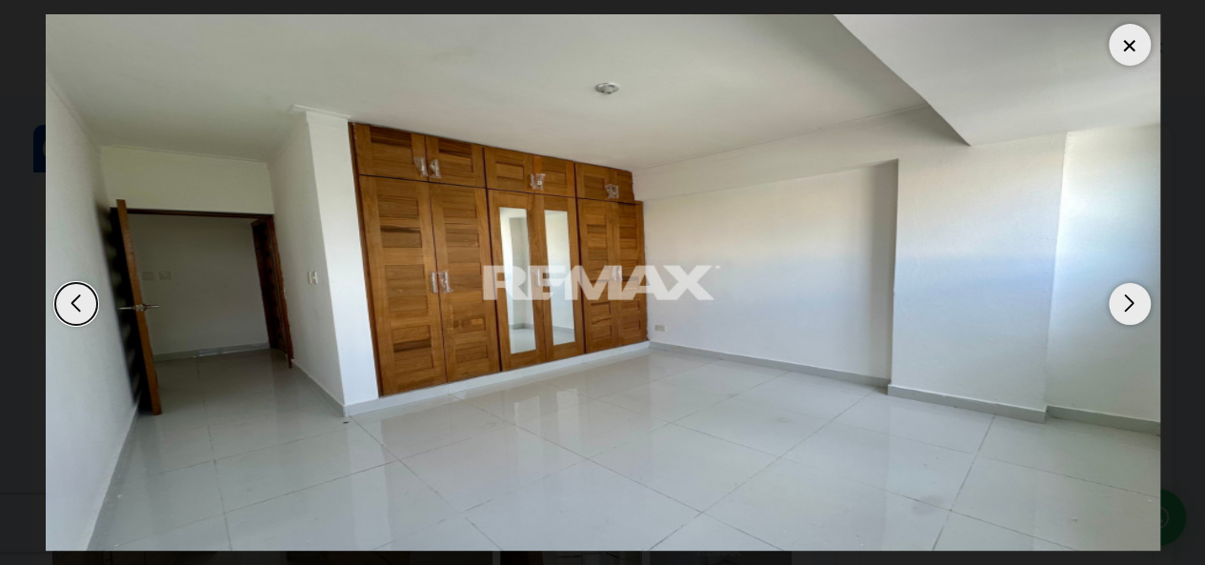
click at [1124, 301] on div "Next slide" at bounding box center [1130, 304] width 42 height 42
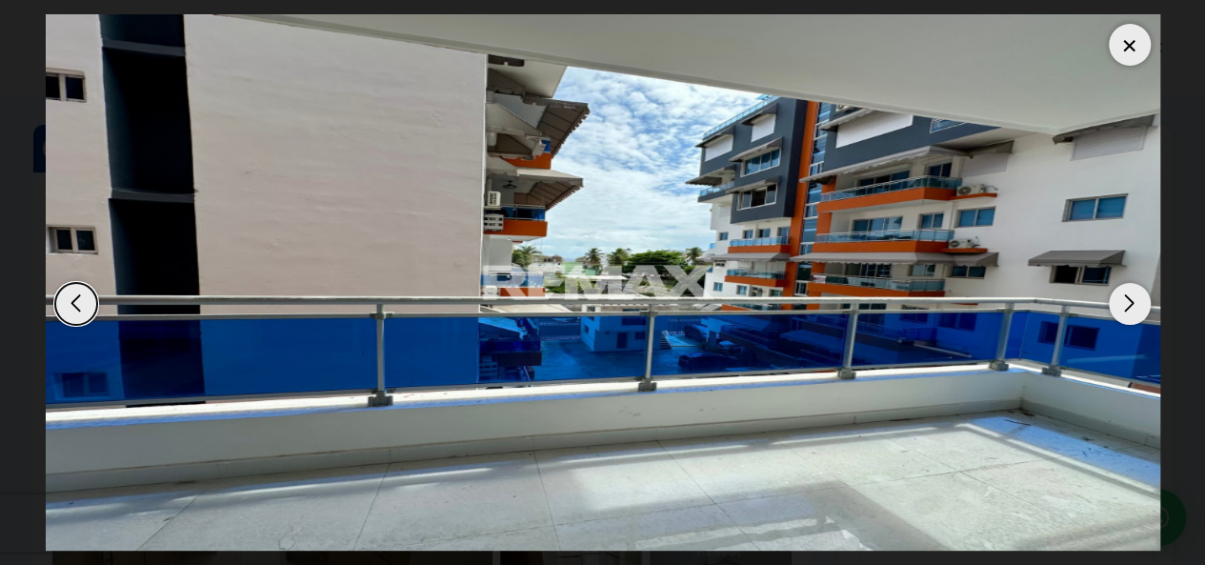
click at [1124, 301] on div "Next slide" at bounding box center [1130, 304] width 42 height 42
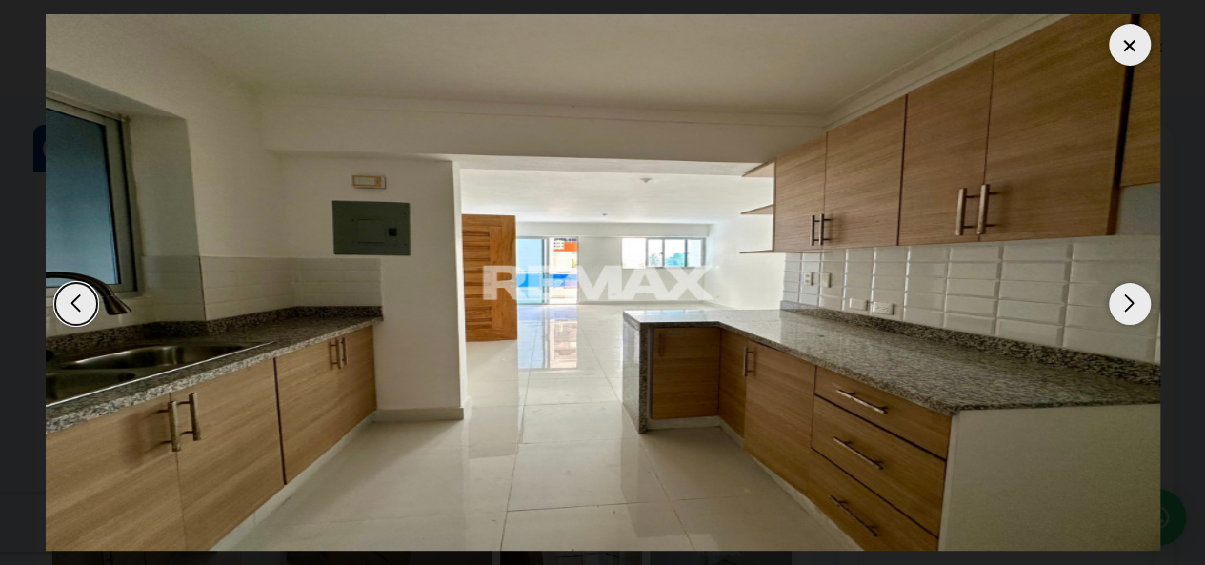
click at [1124, 301] on div "Next slide" at bounding box center [1130, 304] width 42 height 42
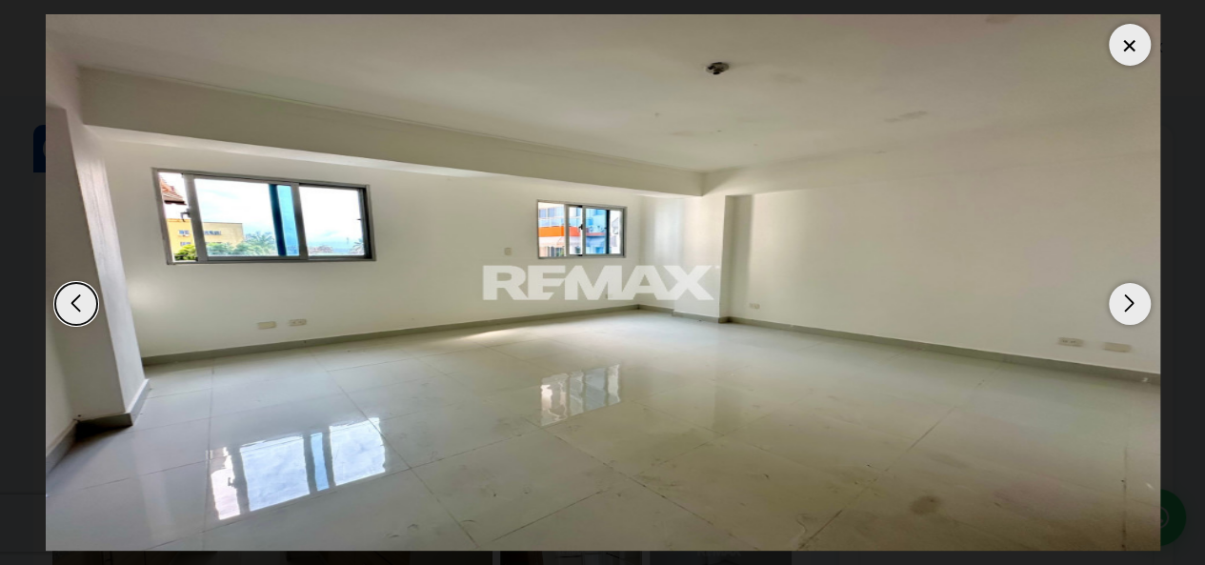
click at [1124, 301] on div "Next slide" at bounding box center [1130, 304] width 42 height 42
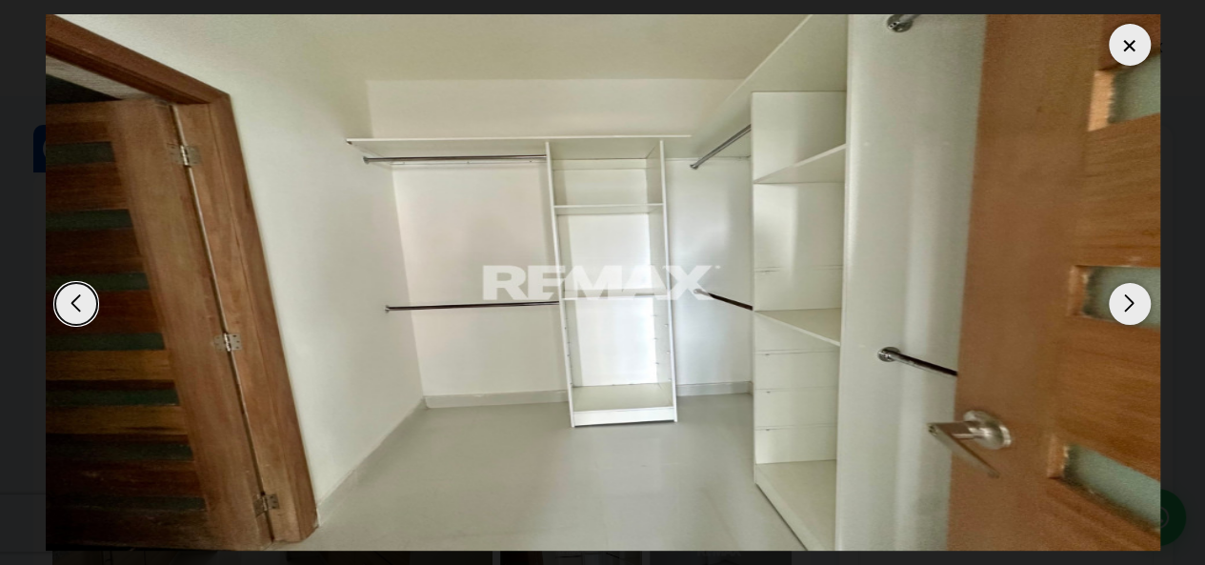
click at [1124, 301] on div "Next slide" at bounding box center [1130, 304] width 42 height 42
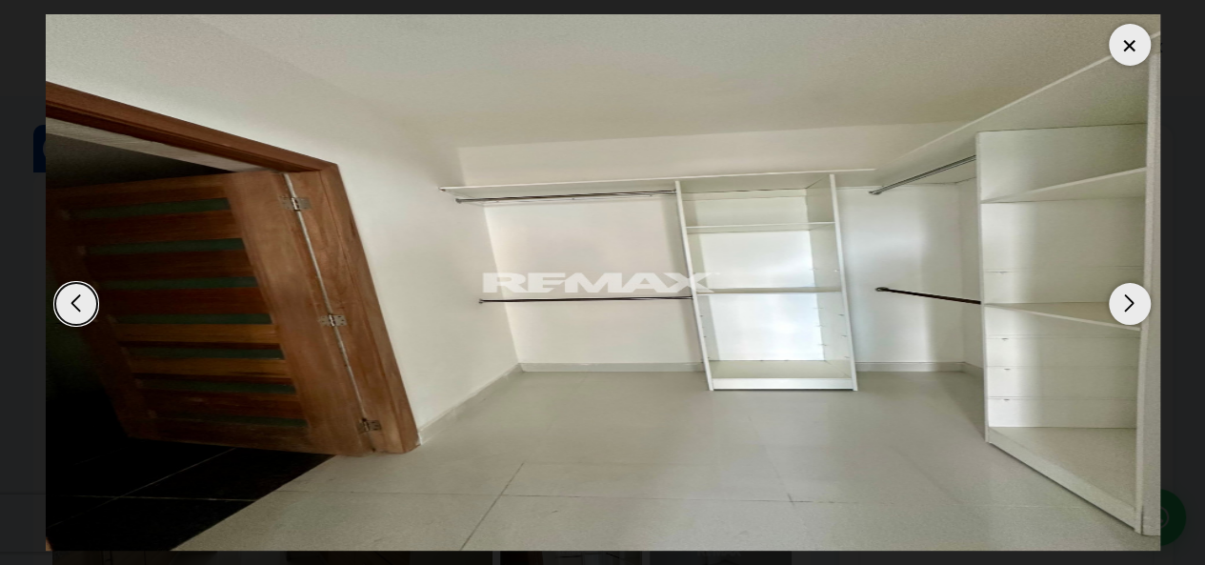
click at [1124, 301] on div "Next slide" at bounding box center [1130, 304] width 42 height 42
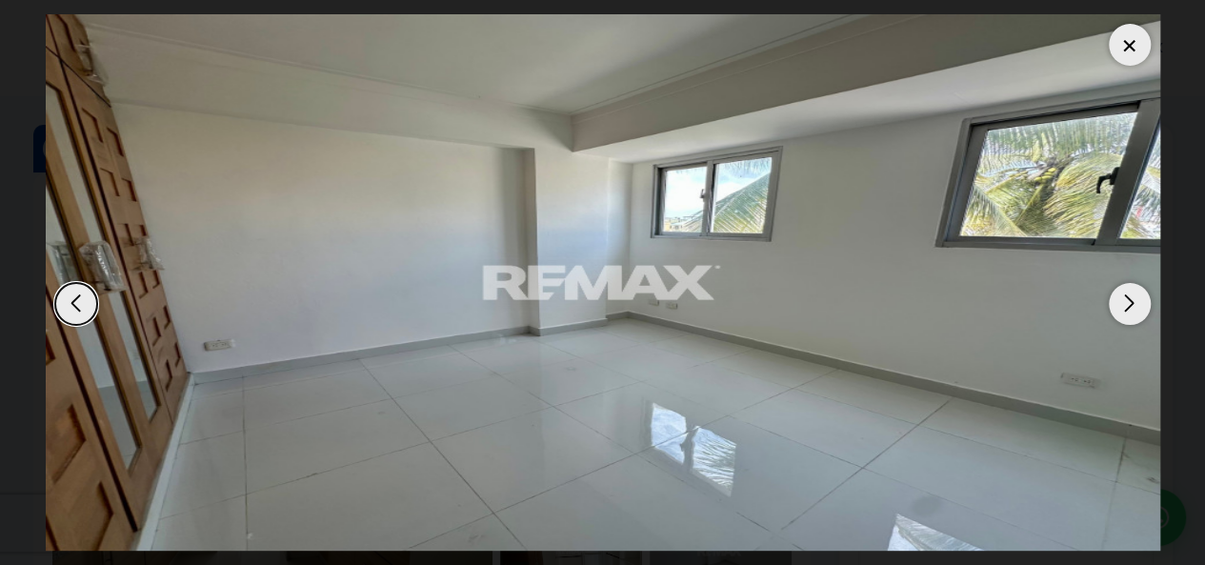
click at [1124, 301] on div "Next slide" at bounding box center [1130, 304] width 42 height 42
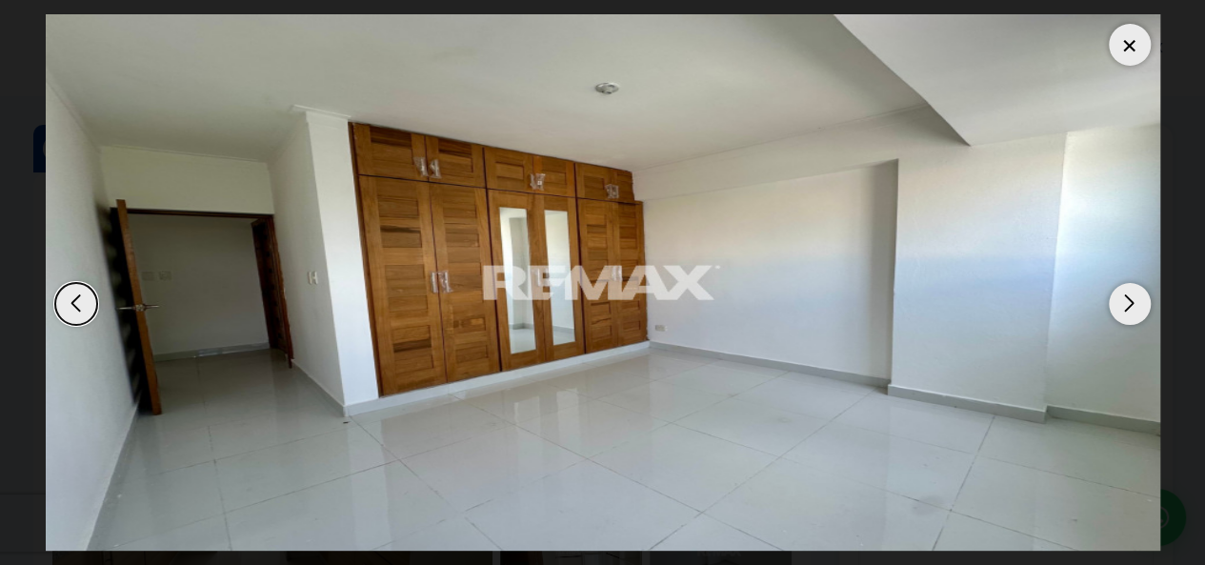
click at [1124, 301] on div "Next slide" at bounding box center [1130, 304] width 42 height 42
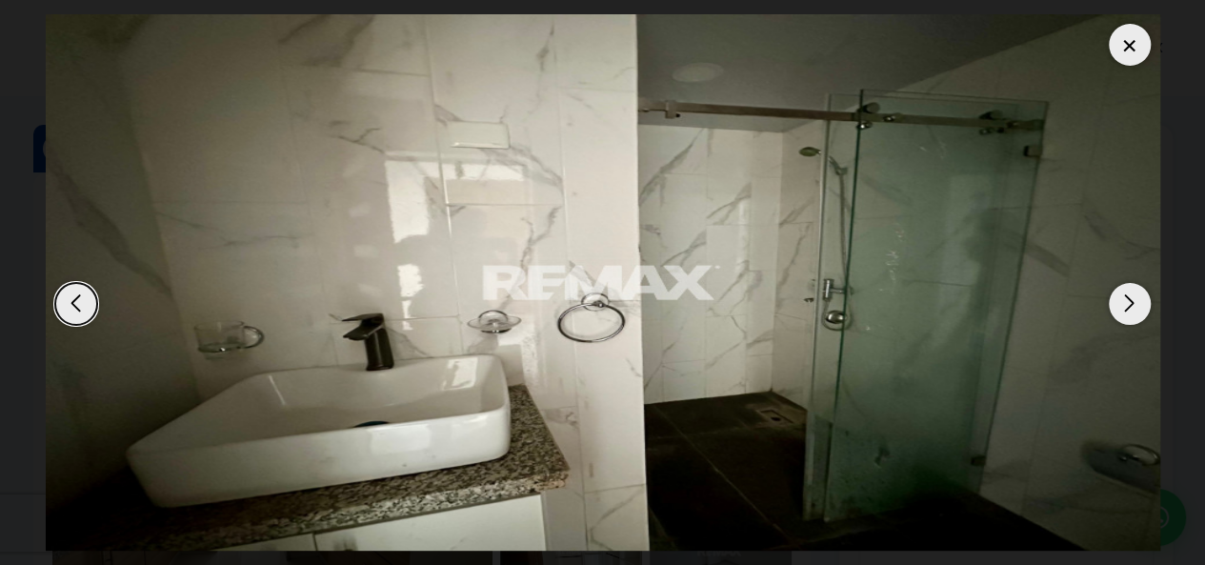
click at [1124, 301] on div "Next slide" at bounding box center [1130, 304] width 42 height 42
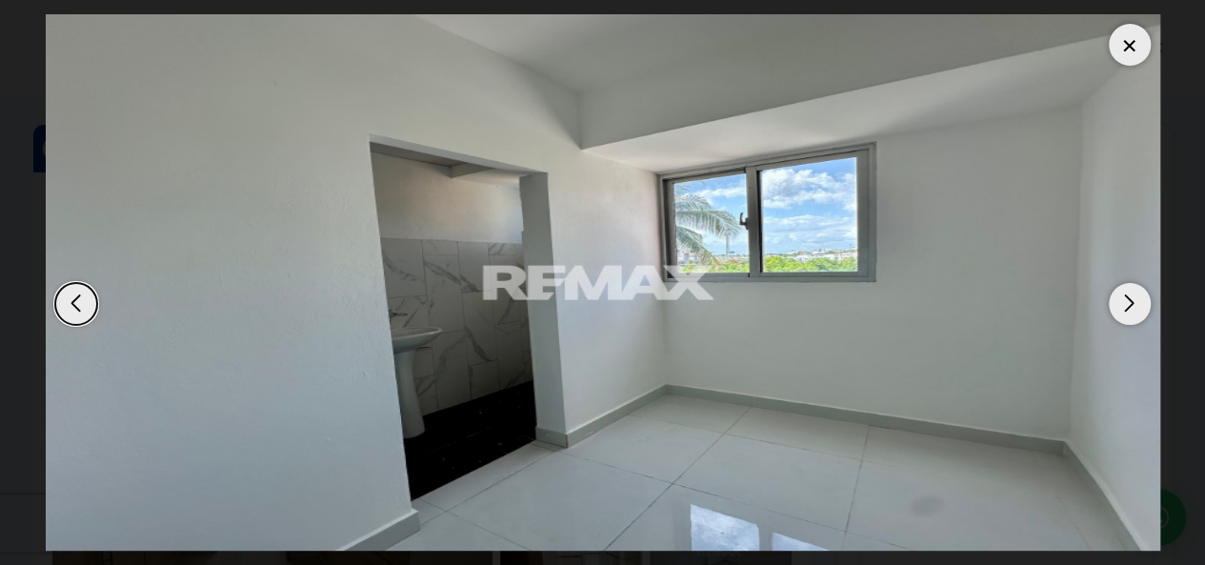
click at [1124, 301] on div "Next slide" at bounding box center [1130, 304] width 42 height 42
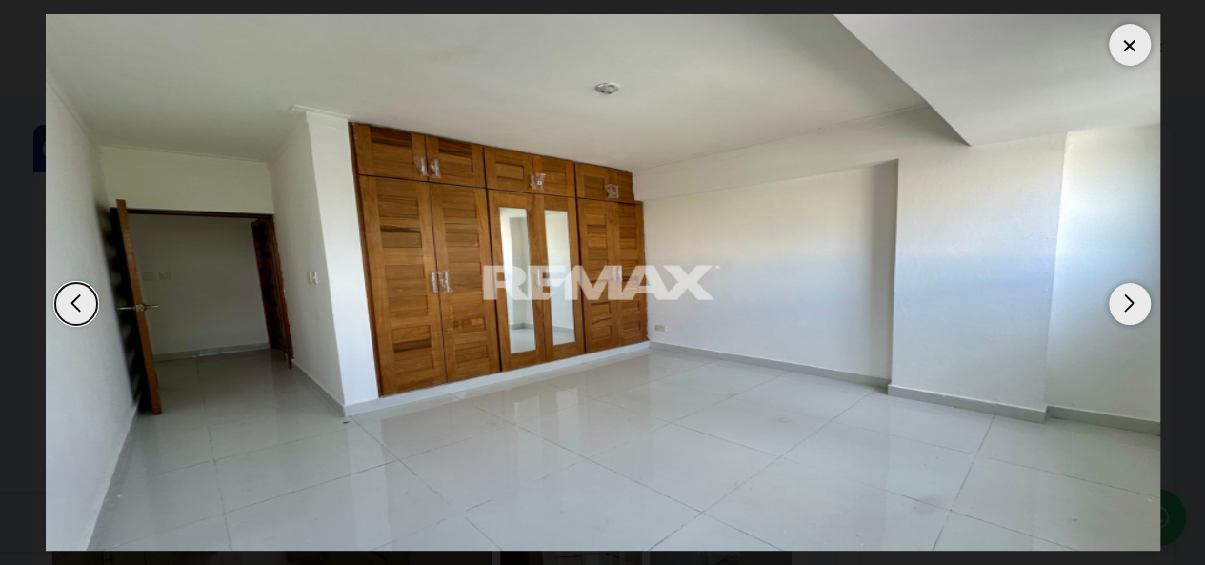
click at [1136, 49] on div at bounding box center [1130, 45] width 42 height 42
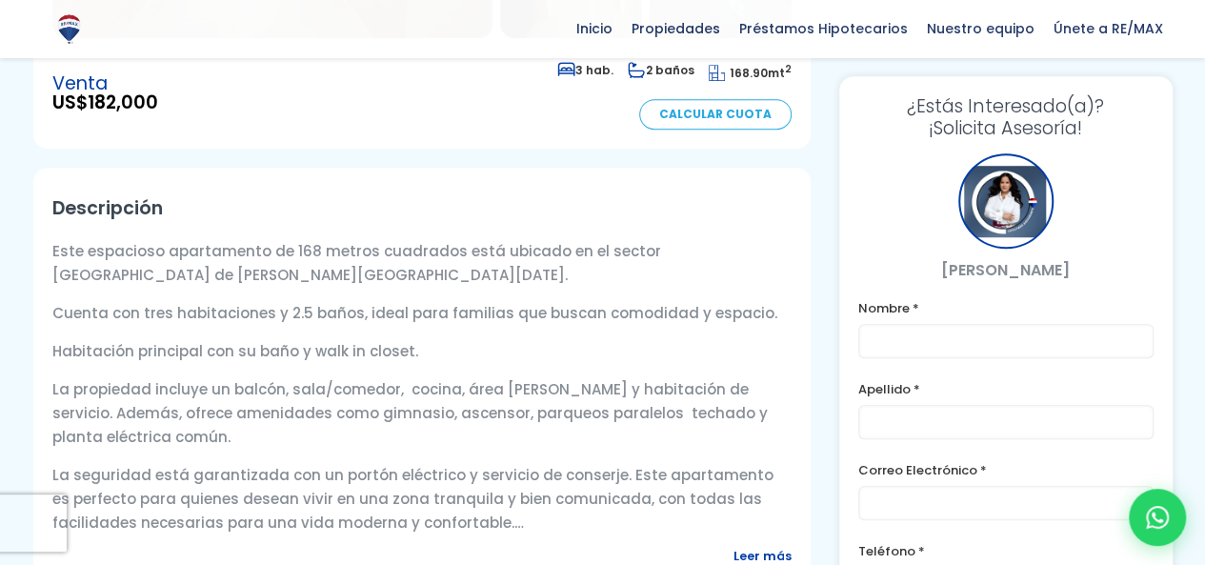
scroll to position [593, 0]
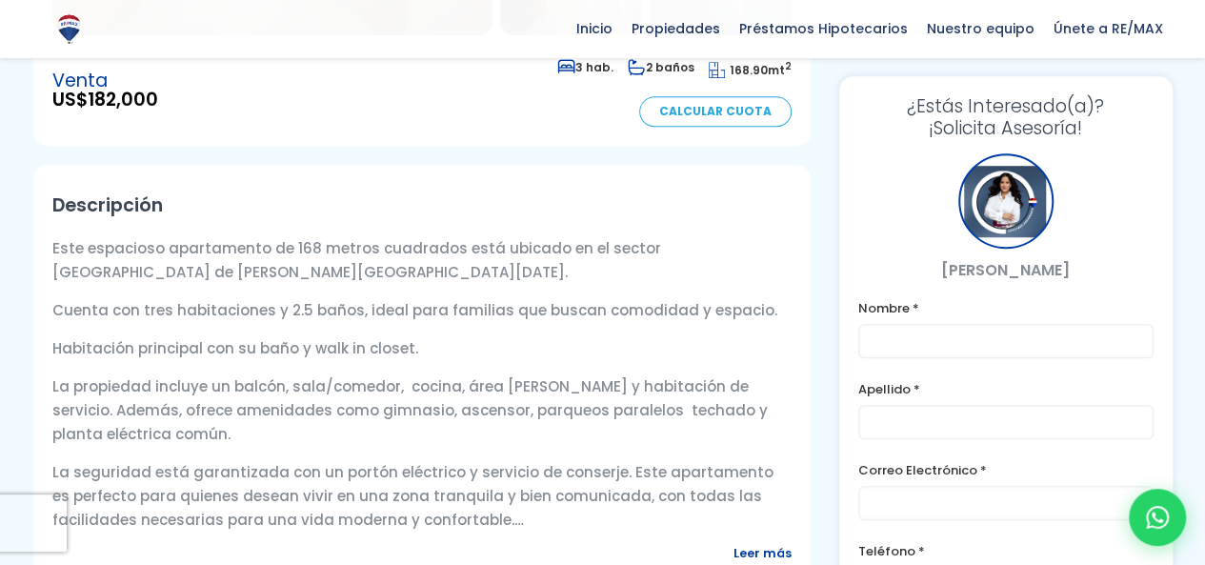
click at [373, 284] on div "Este espacioso apartamento de 168 metros cuadrados está ubicado en el sector [G…" at bounding box center [421, 383] width 739 height 295
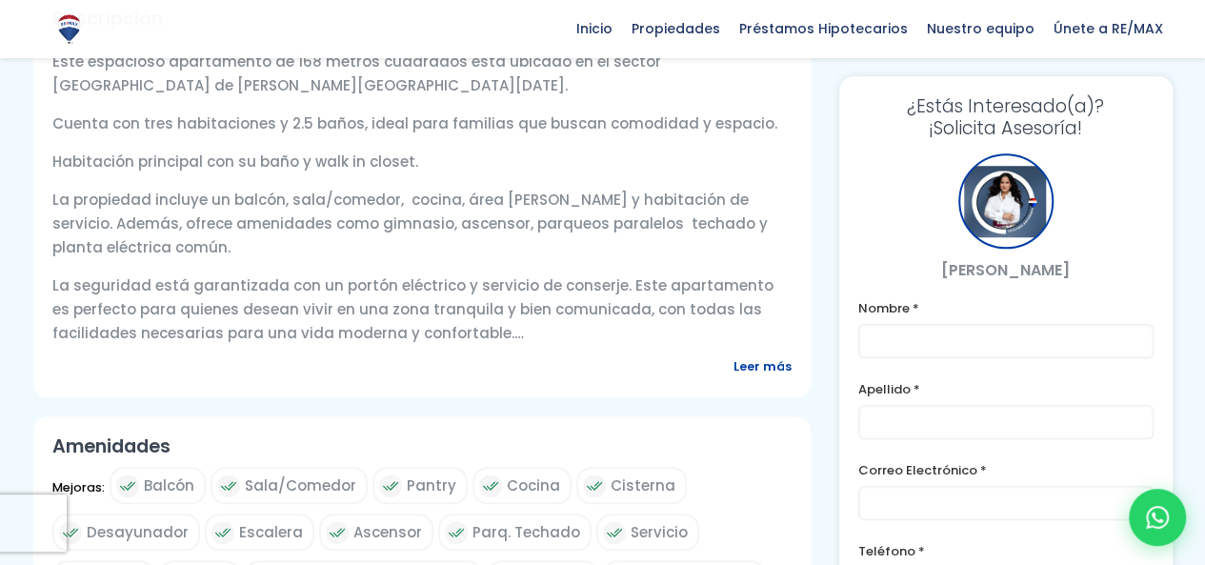
scroll to position [784, 0]
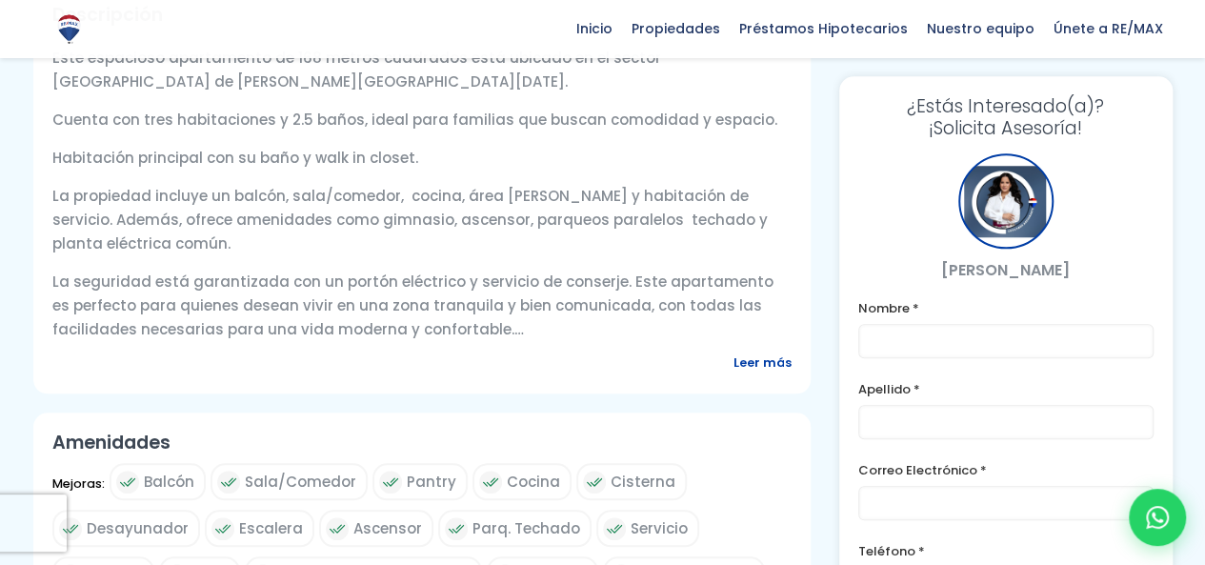
click at [772, 351] on span "Leer más" at bounding box center [763, 363] width 58 height 24
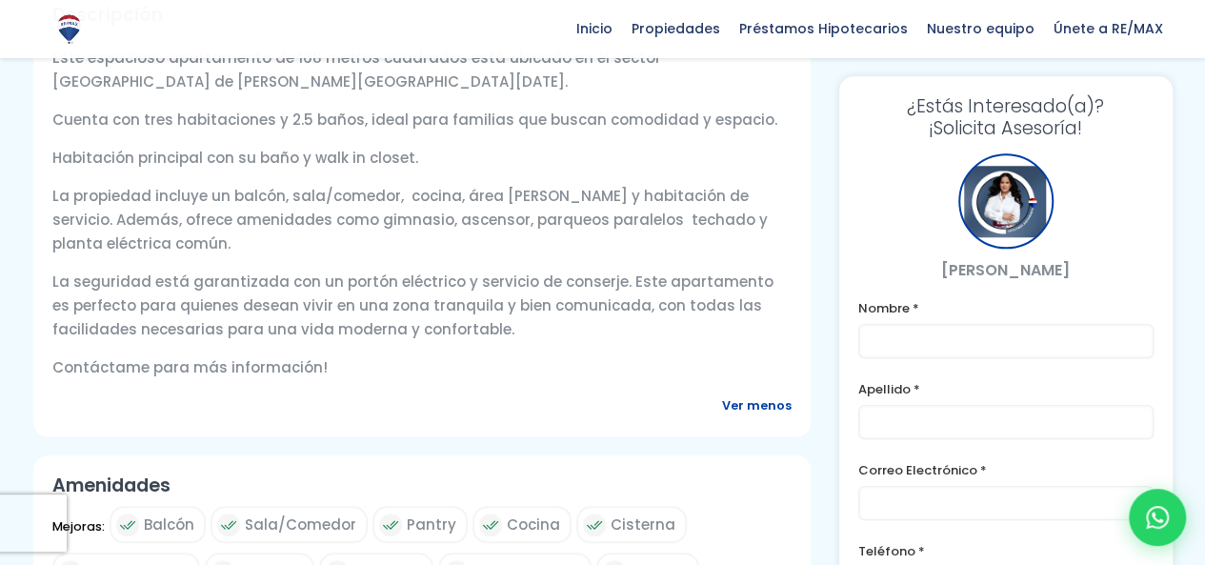
click at [362, 270] on p "La seguridad está garantizada con un portón eléctrico y servicio de conserje. E…" at bounding box center [421, 305] width 739 height 71
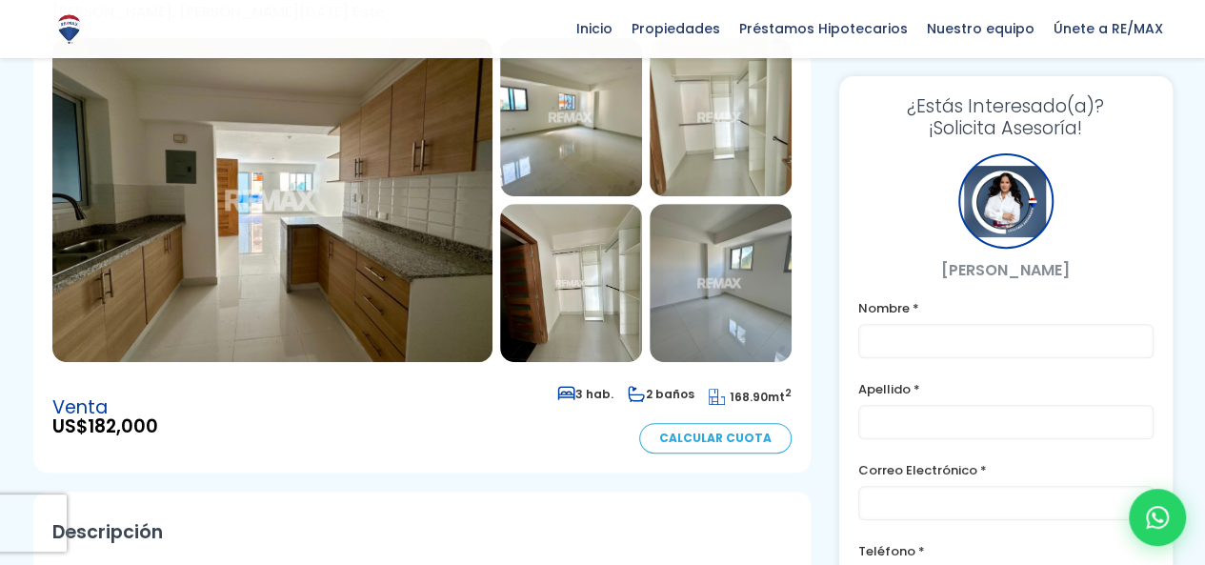
scroll to position [0, 0]
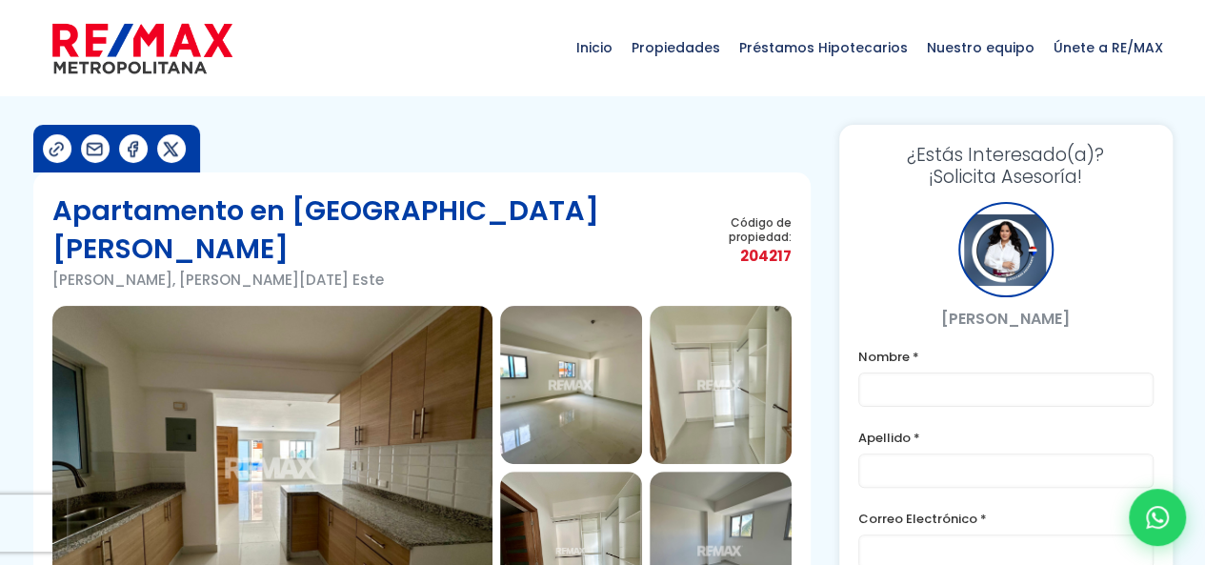
click at [127, 65] on img at bounding box center [142, 48] width 180 height 57
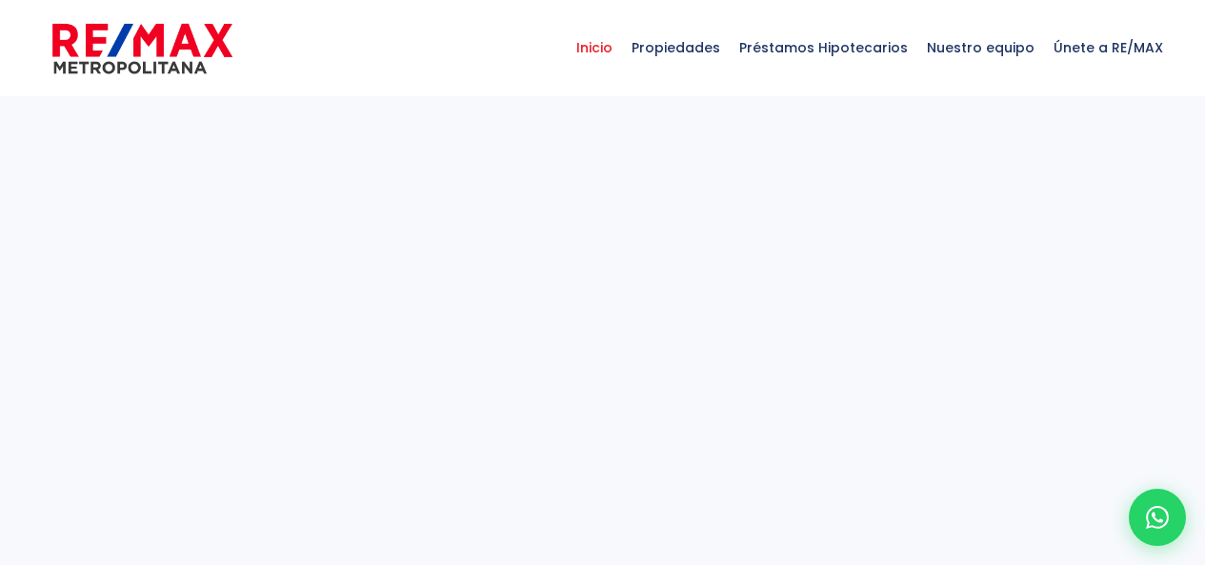
select select
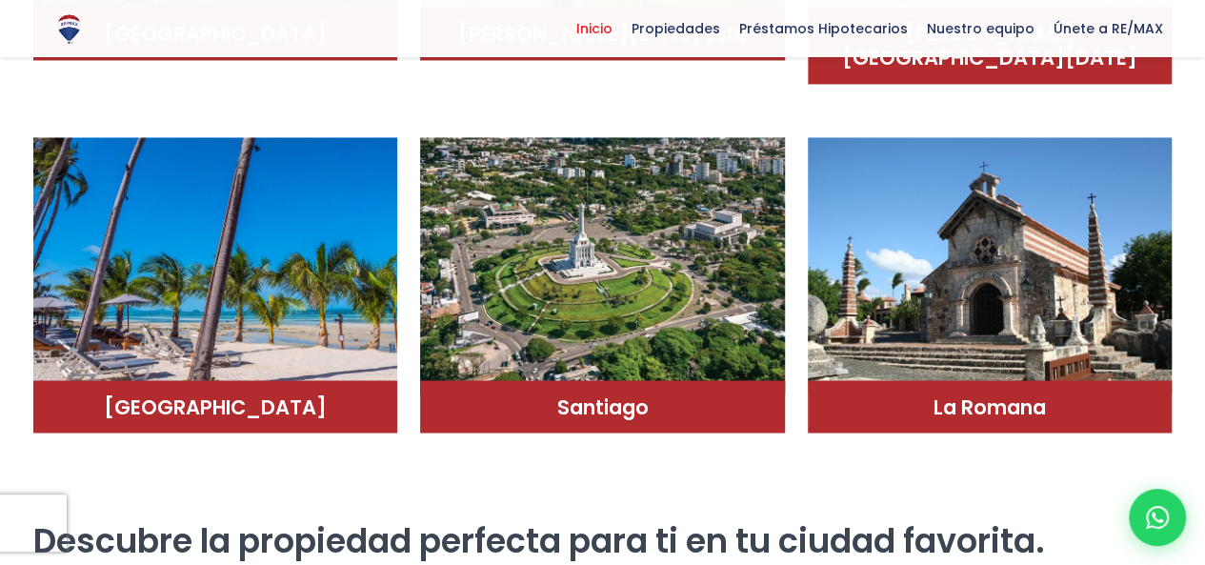
scroll to position [1976, 0]
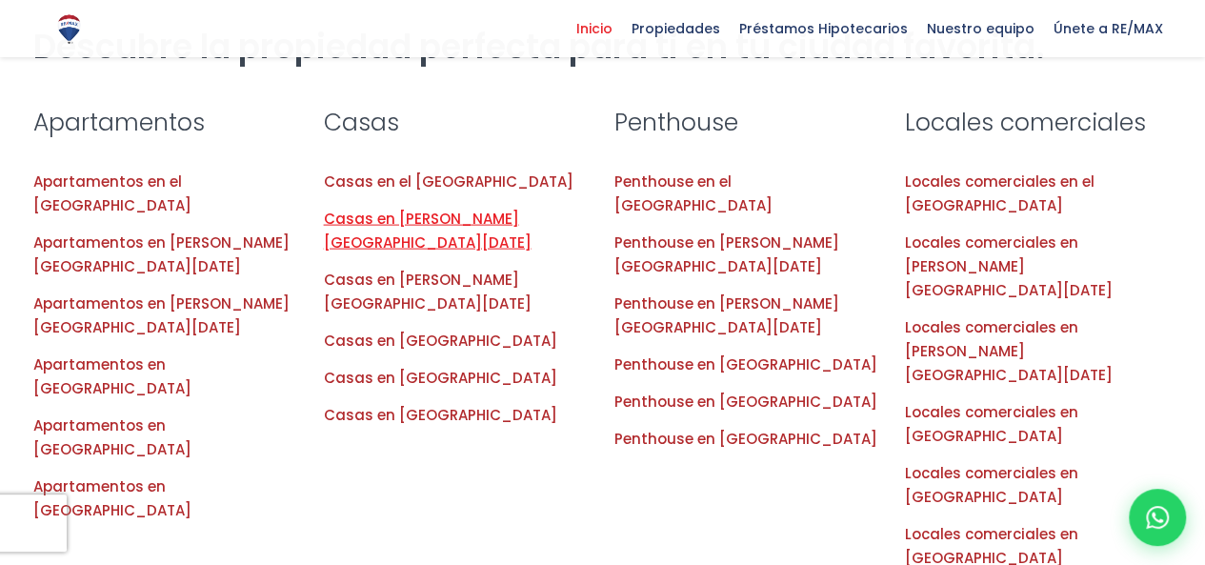
click at [472, 209] on link "Casas en Santo Domingo Este" at bounding box center [428, 231] width 208 height 44
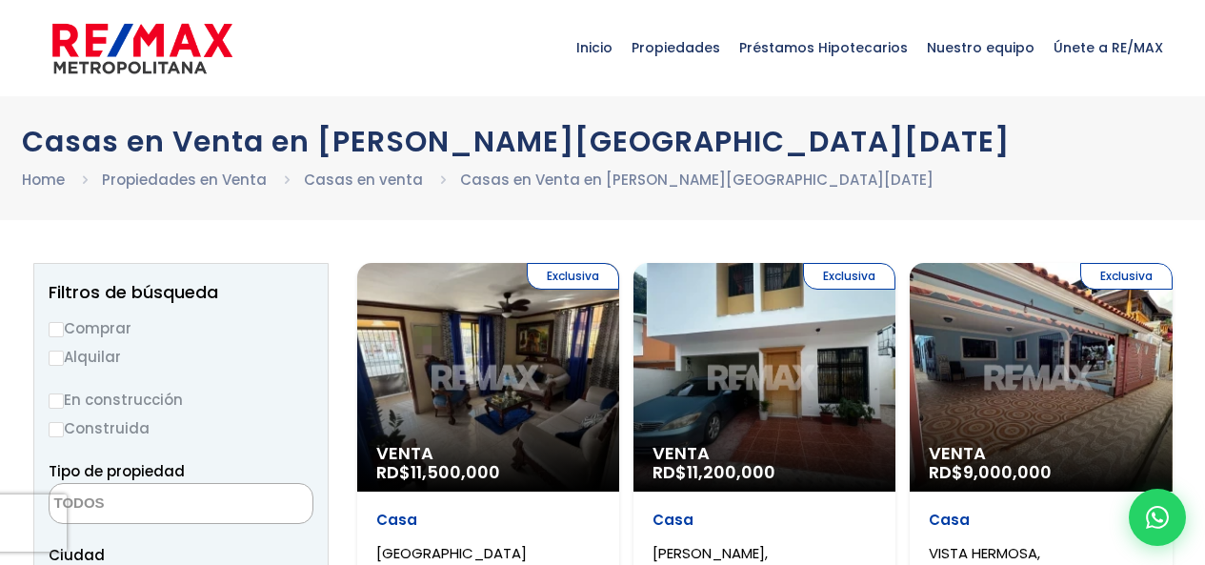
select select
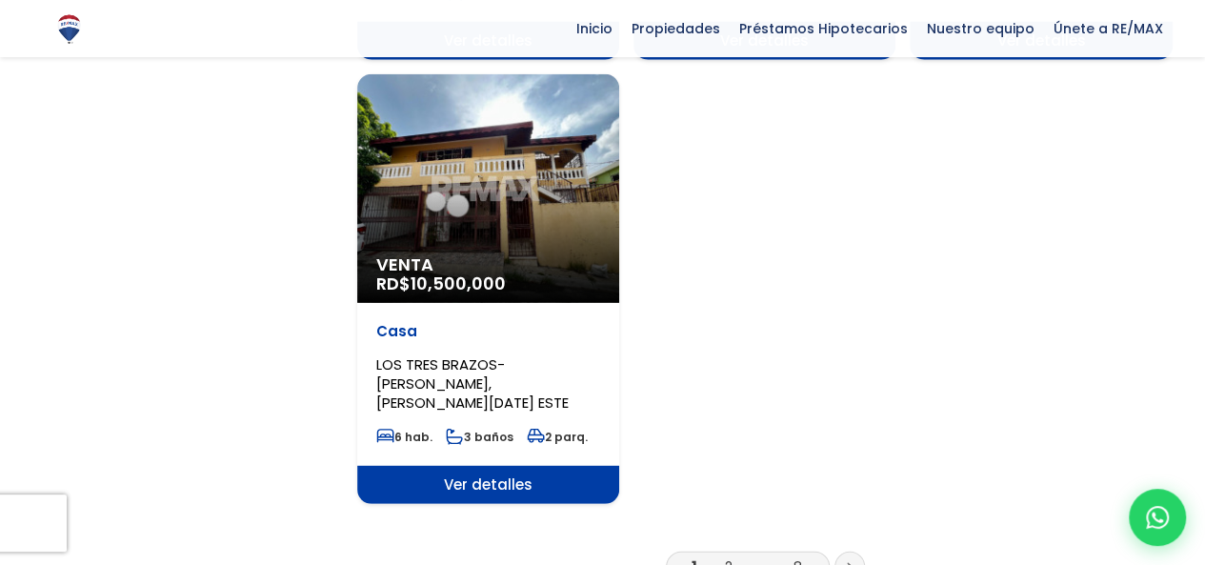
scroll to position [2439, 0]
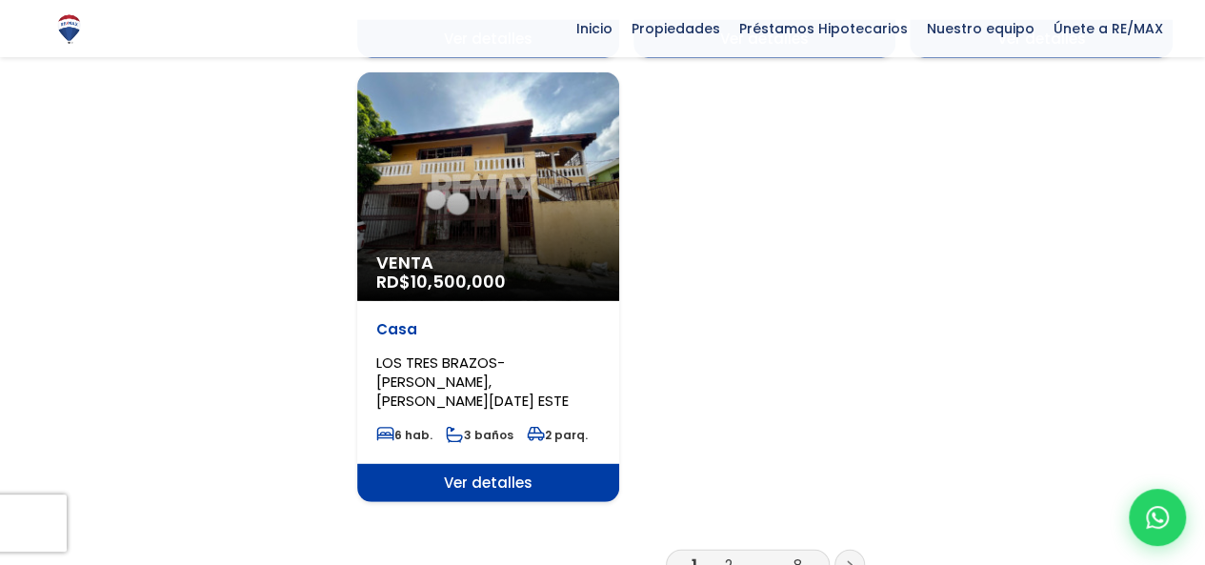
click at [732, 554] on link "2" at bounding box center [729, 564] width 8 height 20
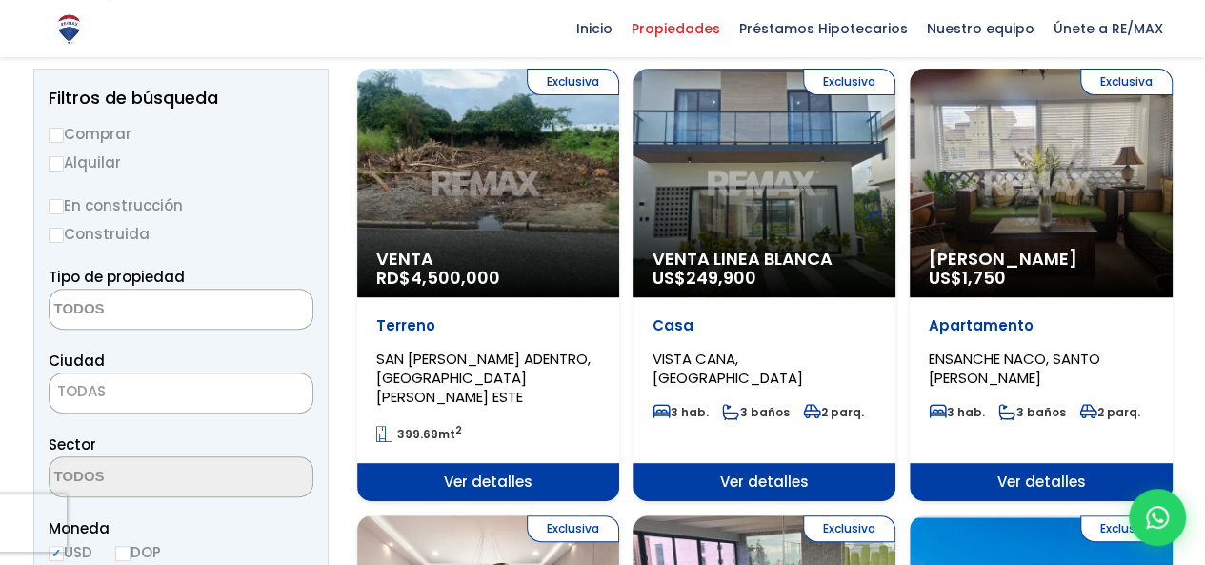
scroll to position [191, 0]
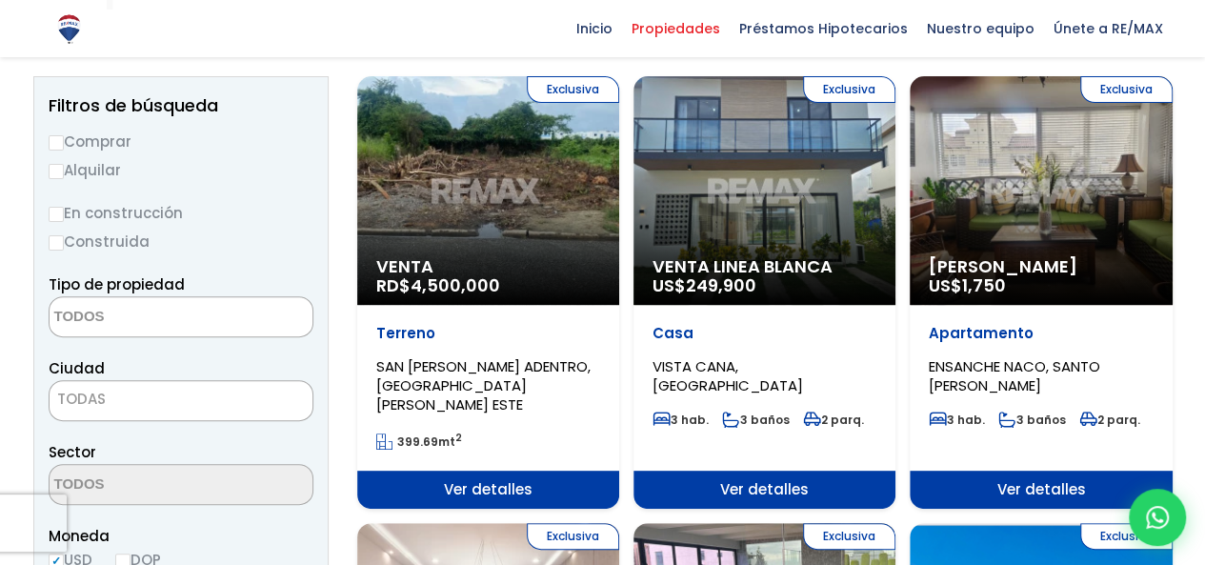
click at [253, 313] on span at bounding box center [181, 316] width 265 height 41
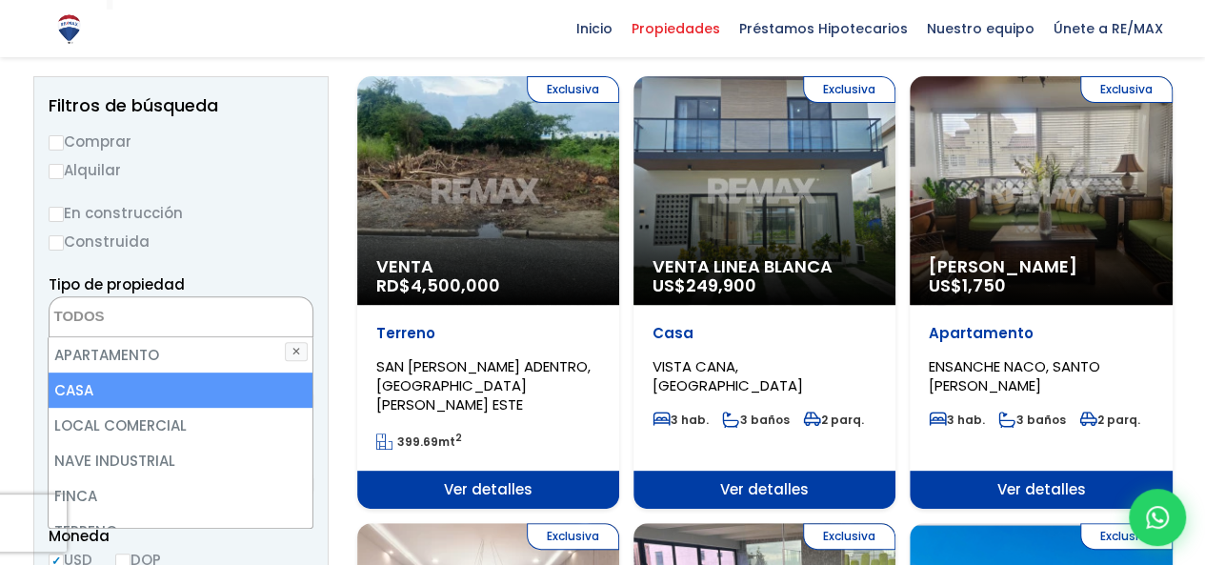
click at [203, 372] on li "CASA" at bounding box center [181, 389] width 264 height 35
select select "house"
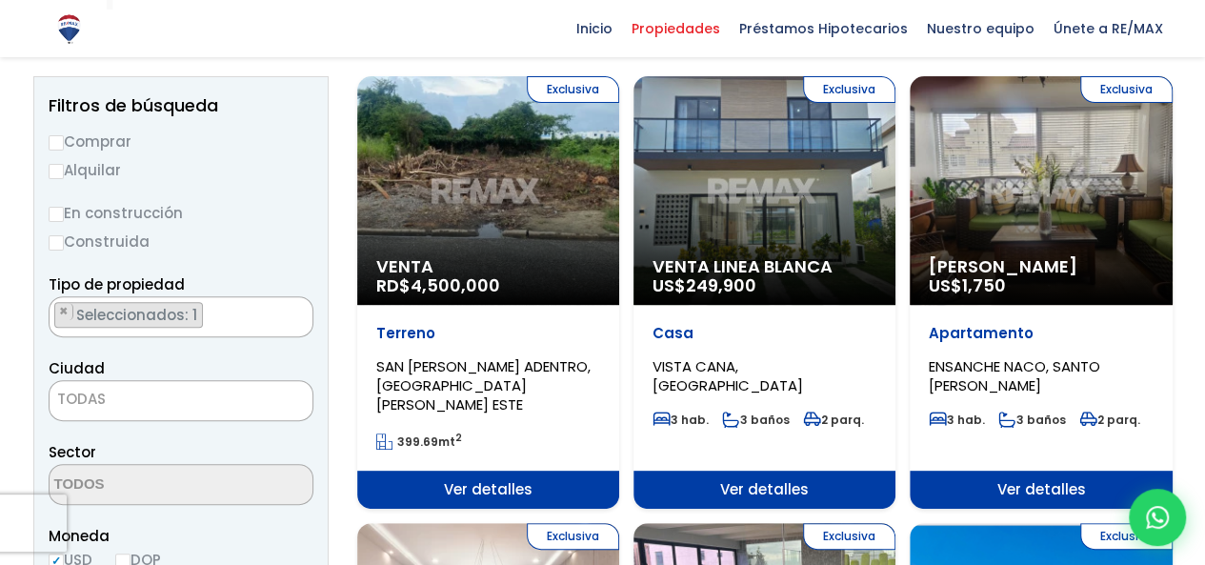
click at [64, 135] on label "Comprar" at bounding box center [181, 142] width 265 height 24
click at [64, 135] on input "Comprar" at bounding box center [56, 142] width 15 height 15
radio input "true"
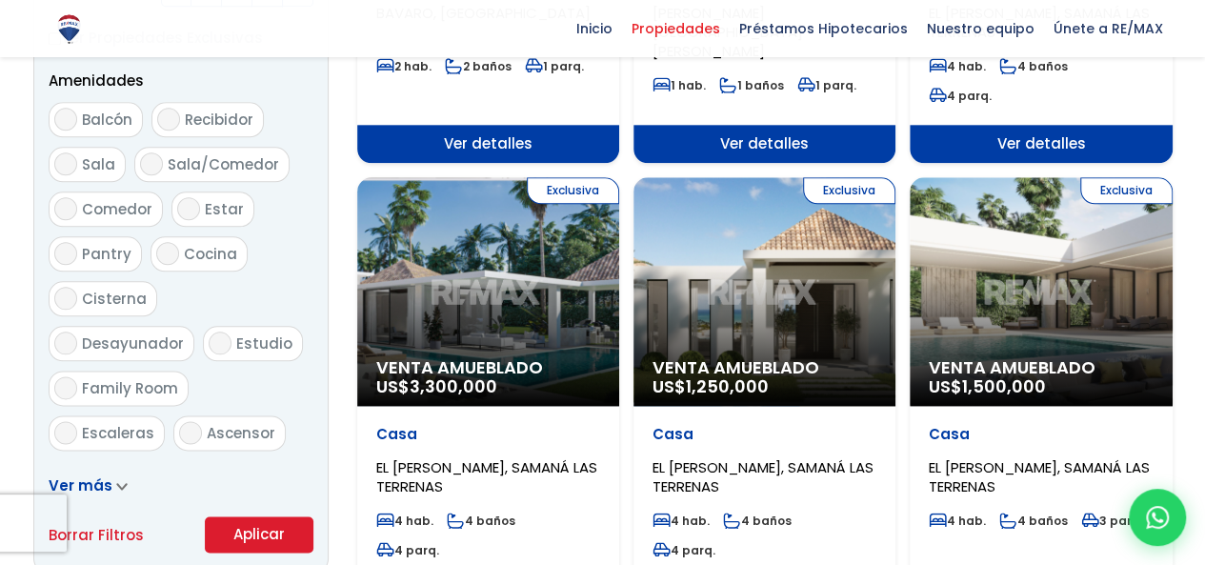
scroll to position [1029, 0]
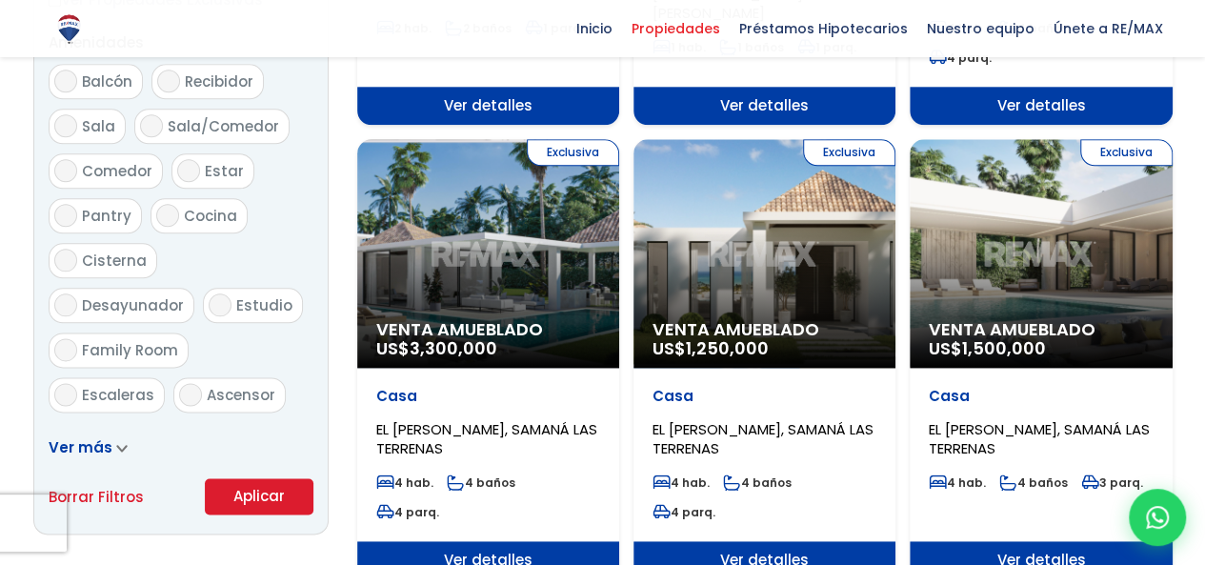
click at [238, 500] on button "Aplicar" at bounding box center [259, 496] width 109 height 36
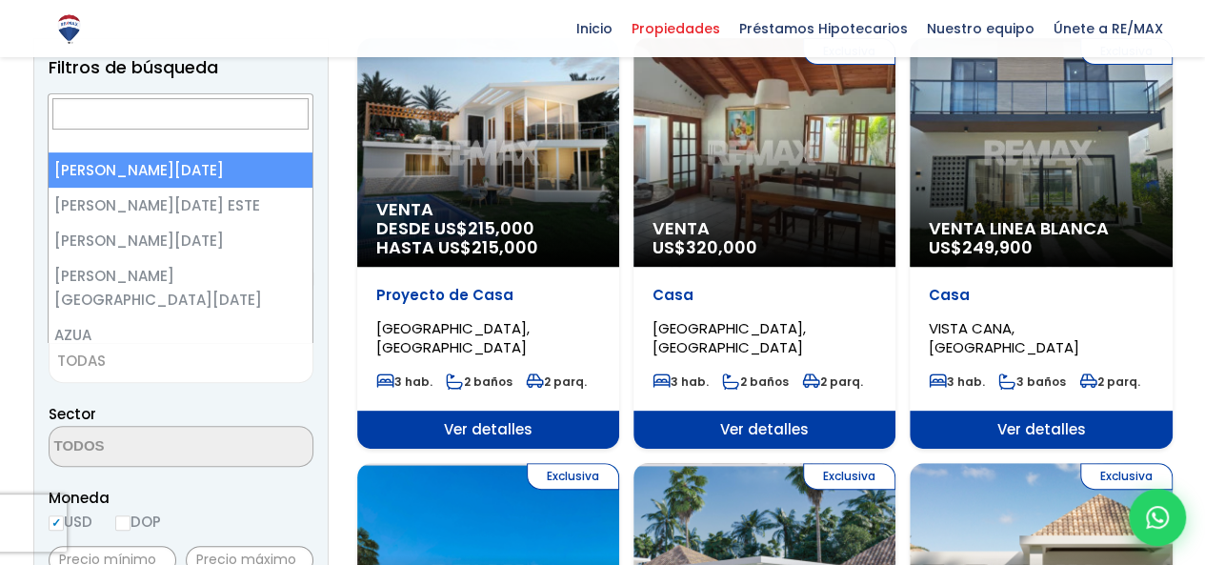
scroll to position [216, 0]
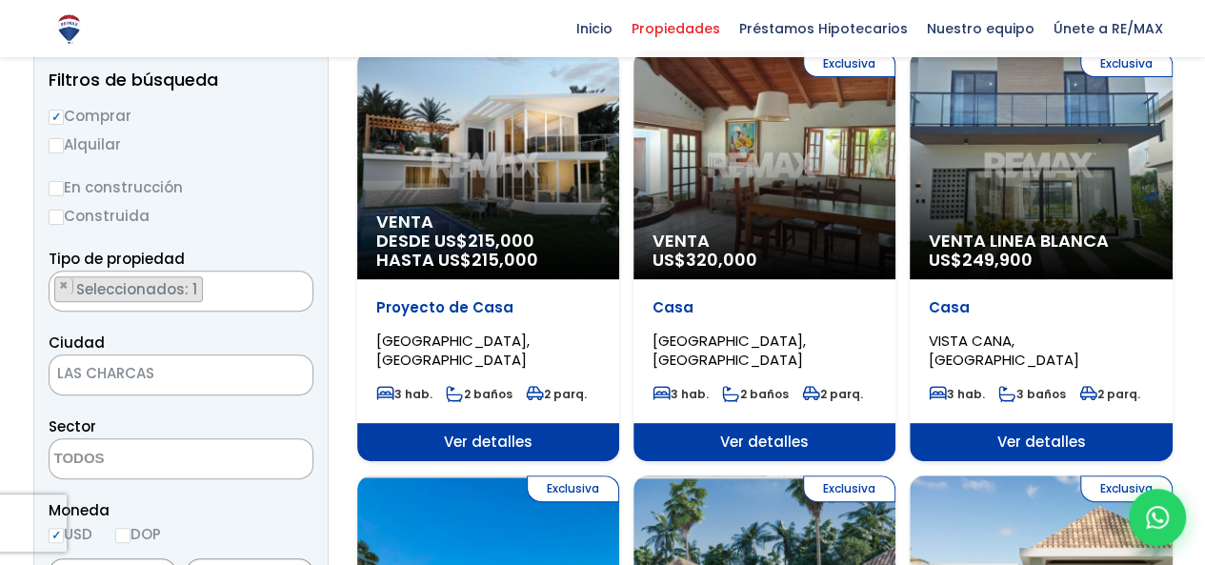
click at [164, 352] on div "Ciudad SANTO DOMINGO DE GUZMÁN SANTO DOMINGO ESTE SANTO DOMINGO OESTE SANTO DOM…" at bounding box center [181, 363] width 265 height 65
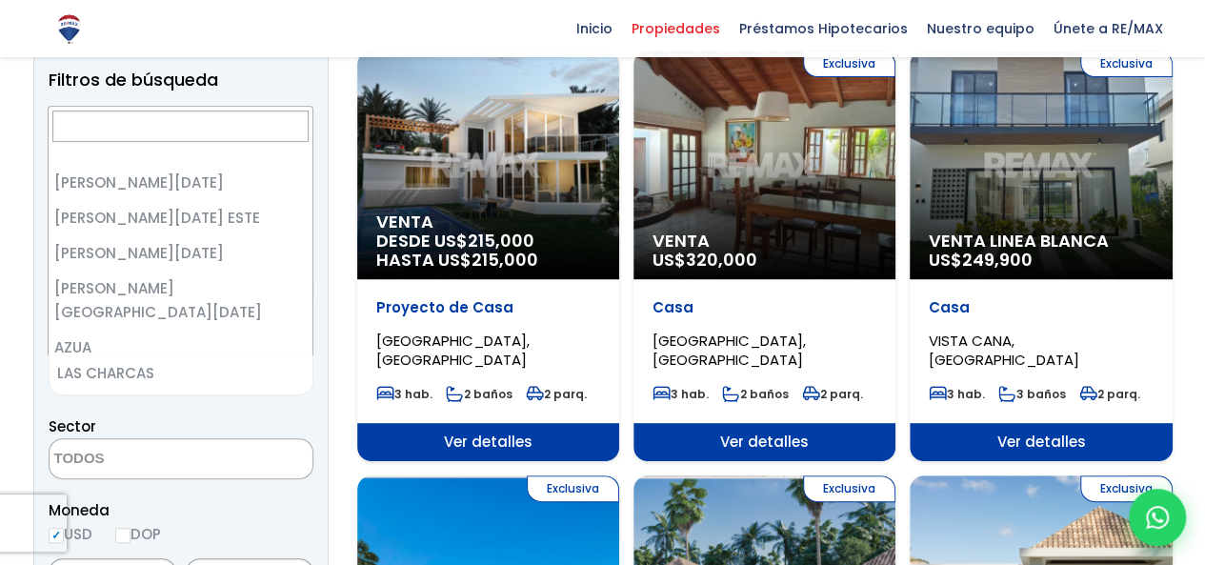
scroll to position [211, 0]
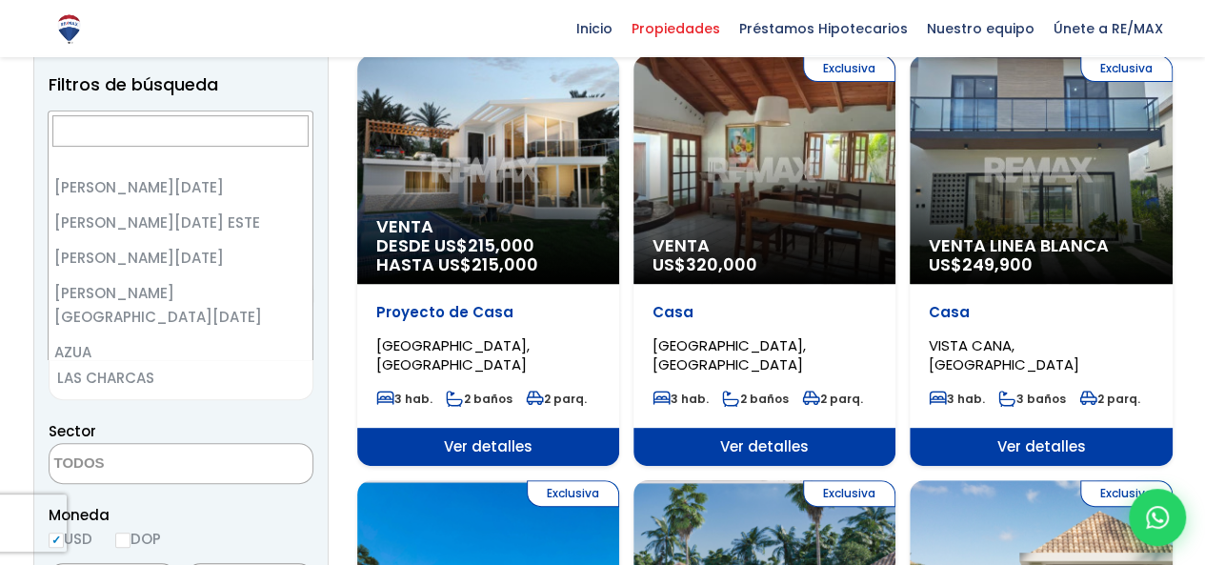
click at [153, 375] on span "LAS CHARCAS" at bounding box center [157, 378] width 215 height 27
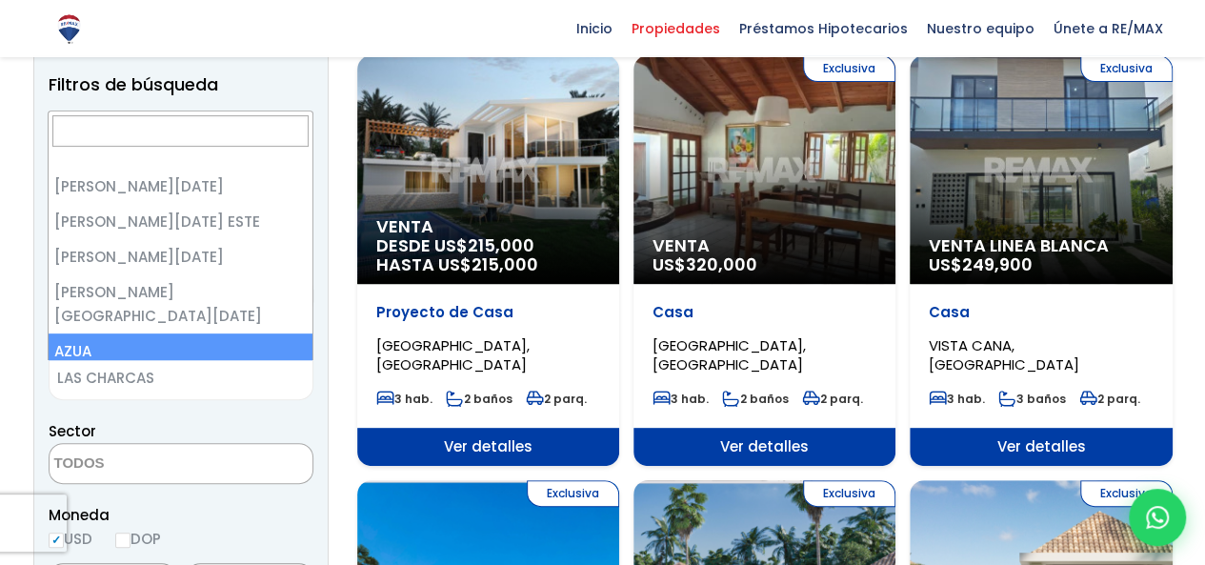
scroll to position [0, 0]
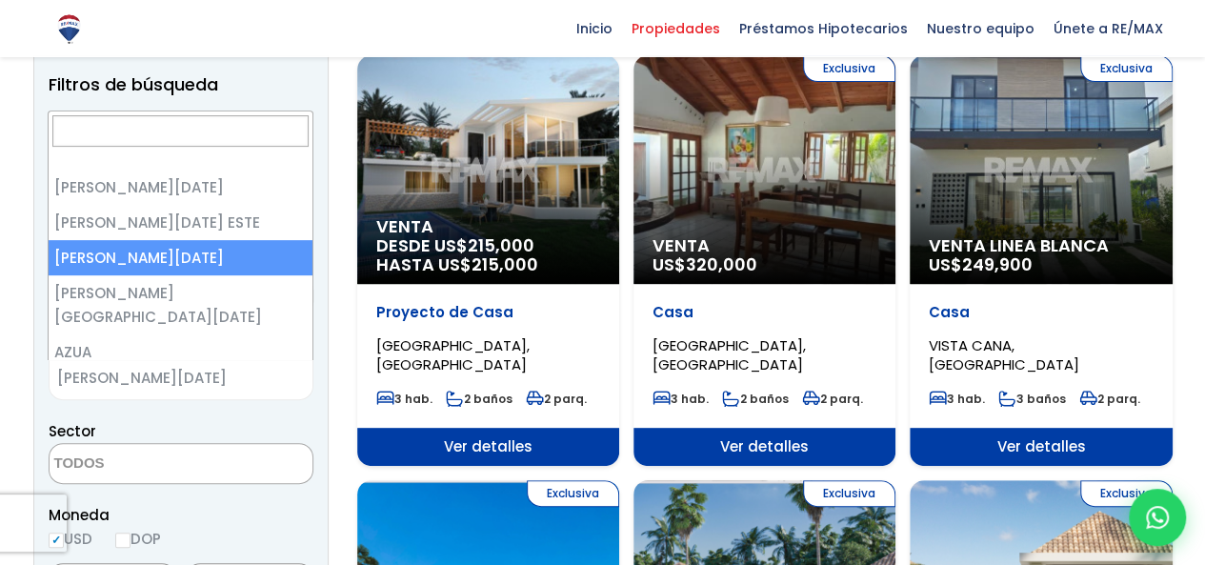
click at [233, 394] on span "× SANTO DOMINGO OESTE" at bounding box center [181, 379] width 265 height 41
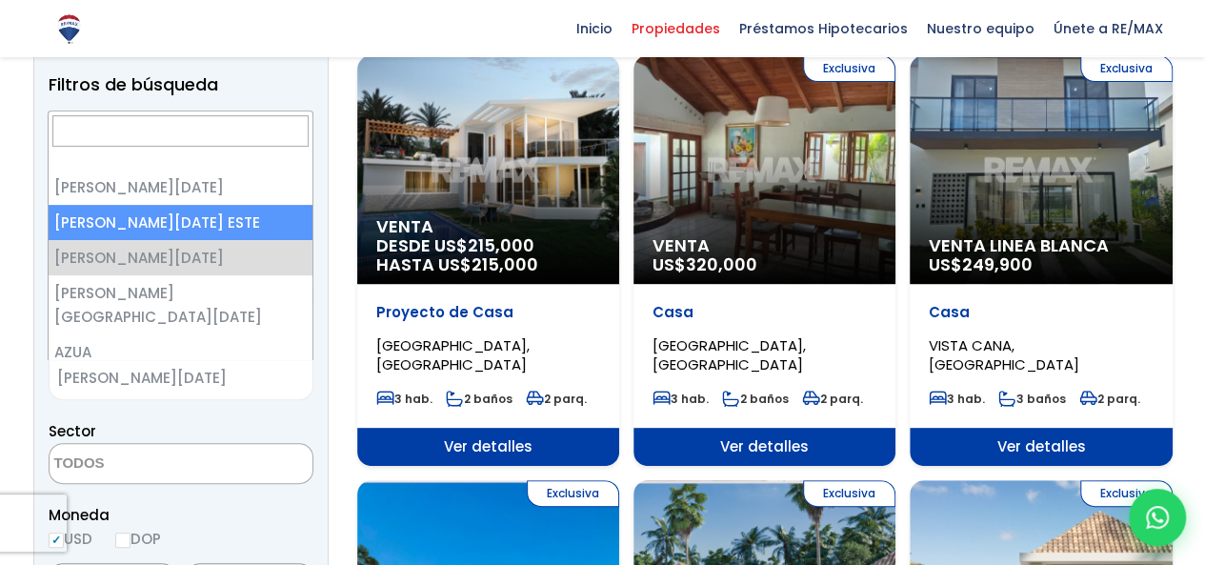
select select "148"
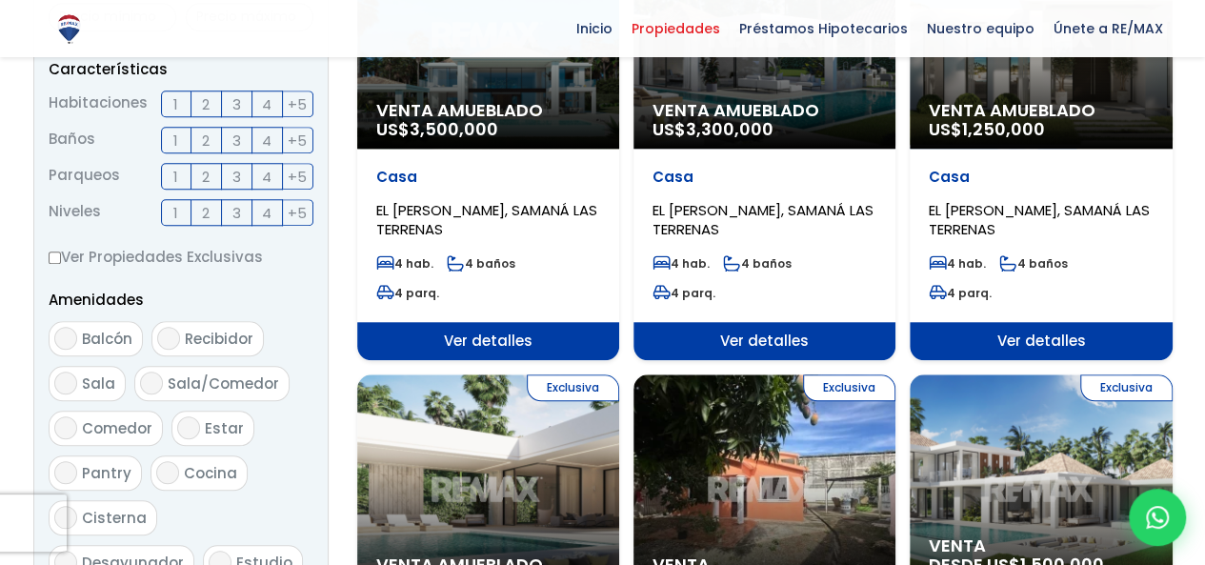
scroll to position [1012, 0]
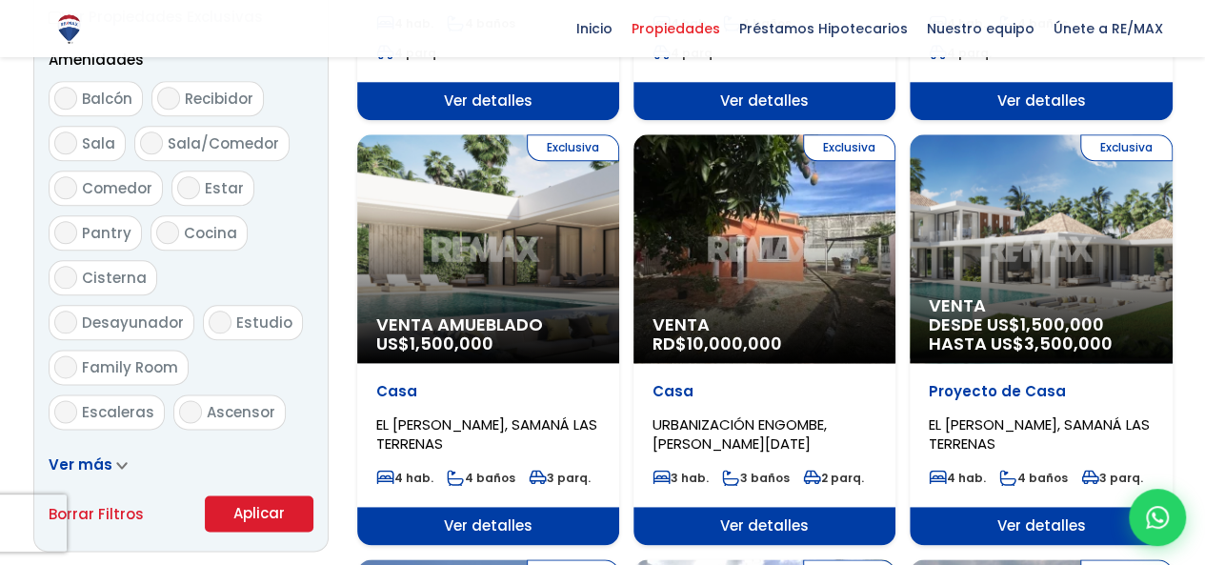
click at [303, 513] on button "Aplicar" at bounding box center [259, 513] width 109 height 36
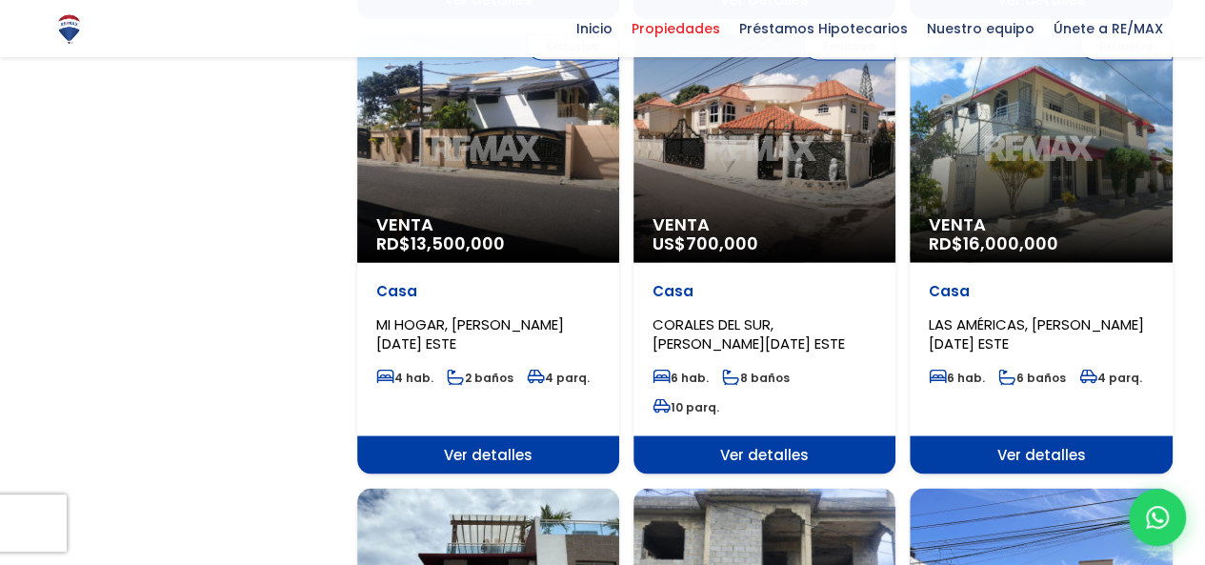
scroll to position [1626, 0]
